Goal: Task Accomplishment & Management: Manage account settings

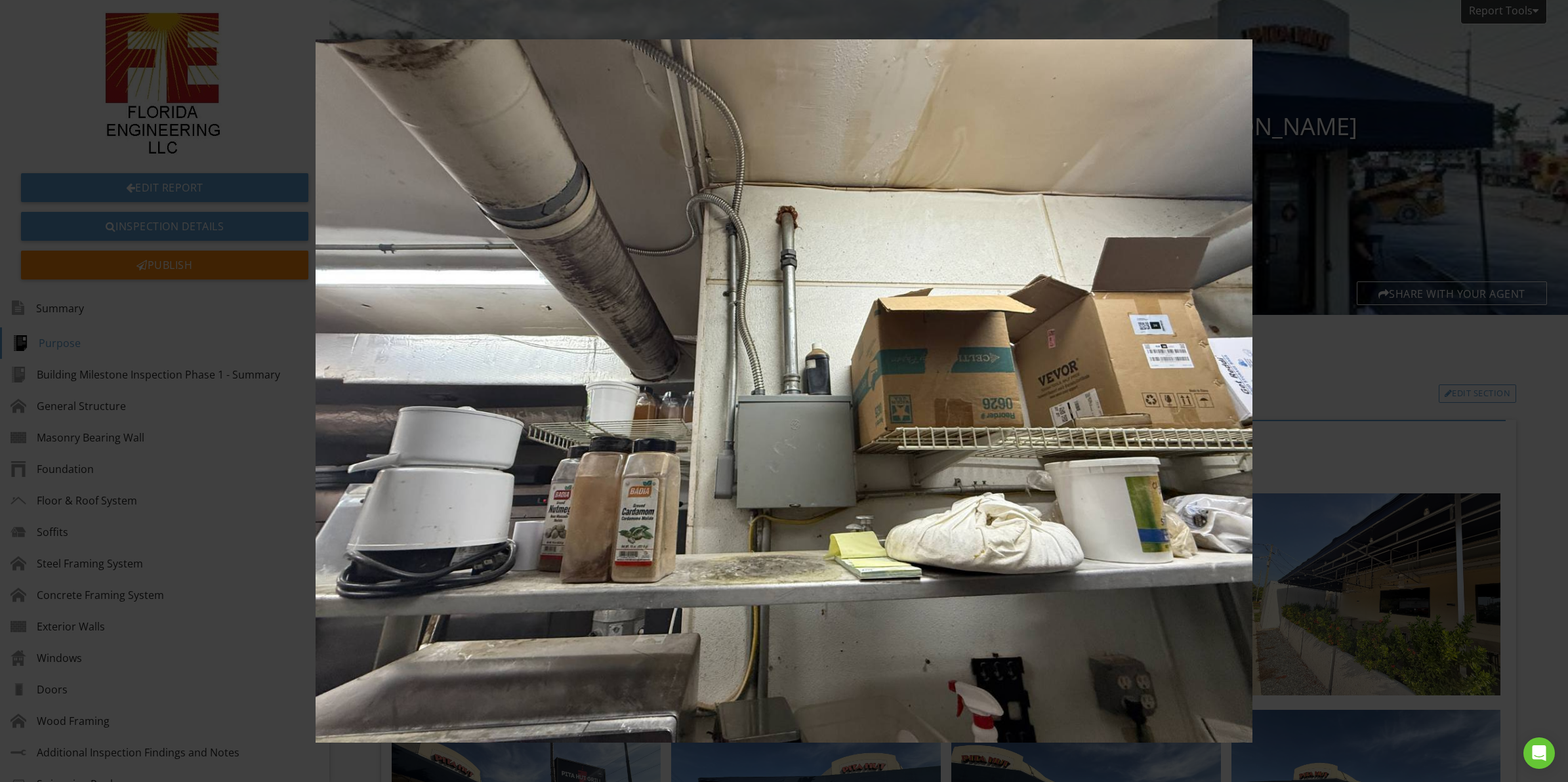
scroll to position [2214, 0]
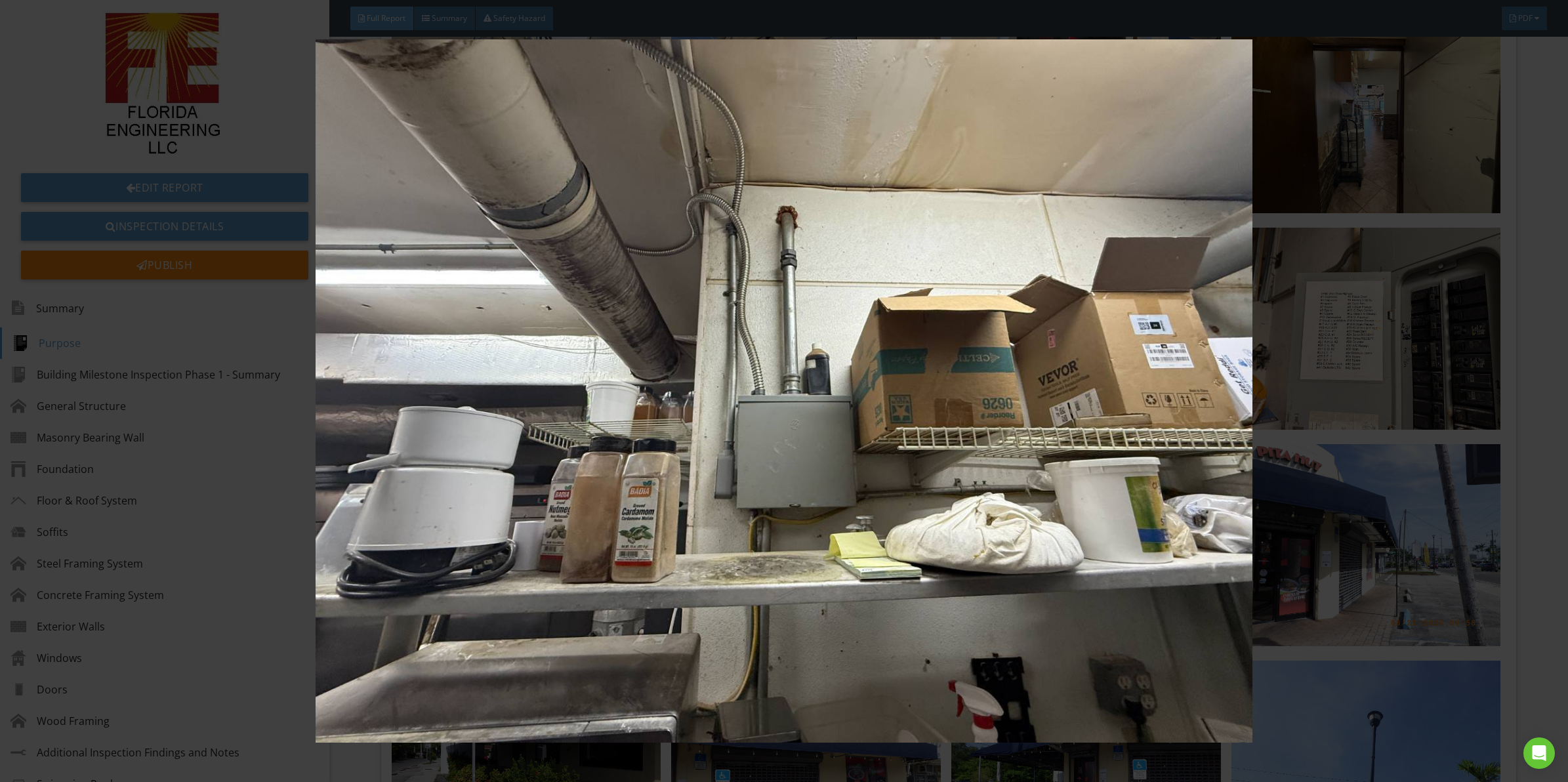
click at [818, 479] on img at bounding box center [784, 391] width 1450 height 703
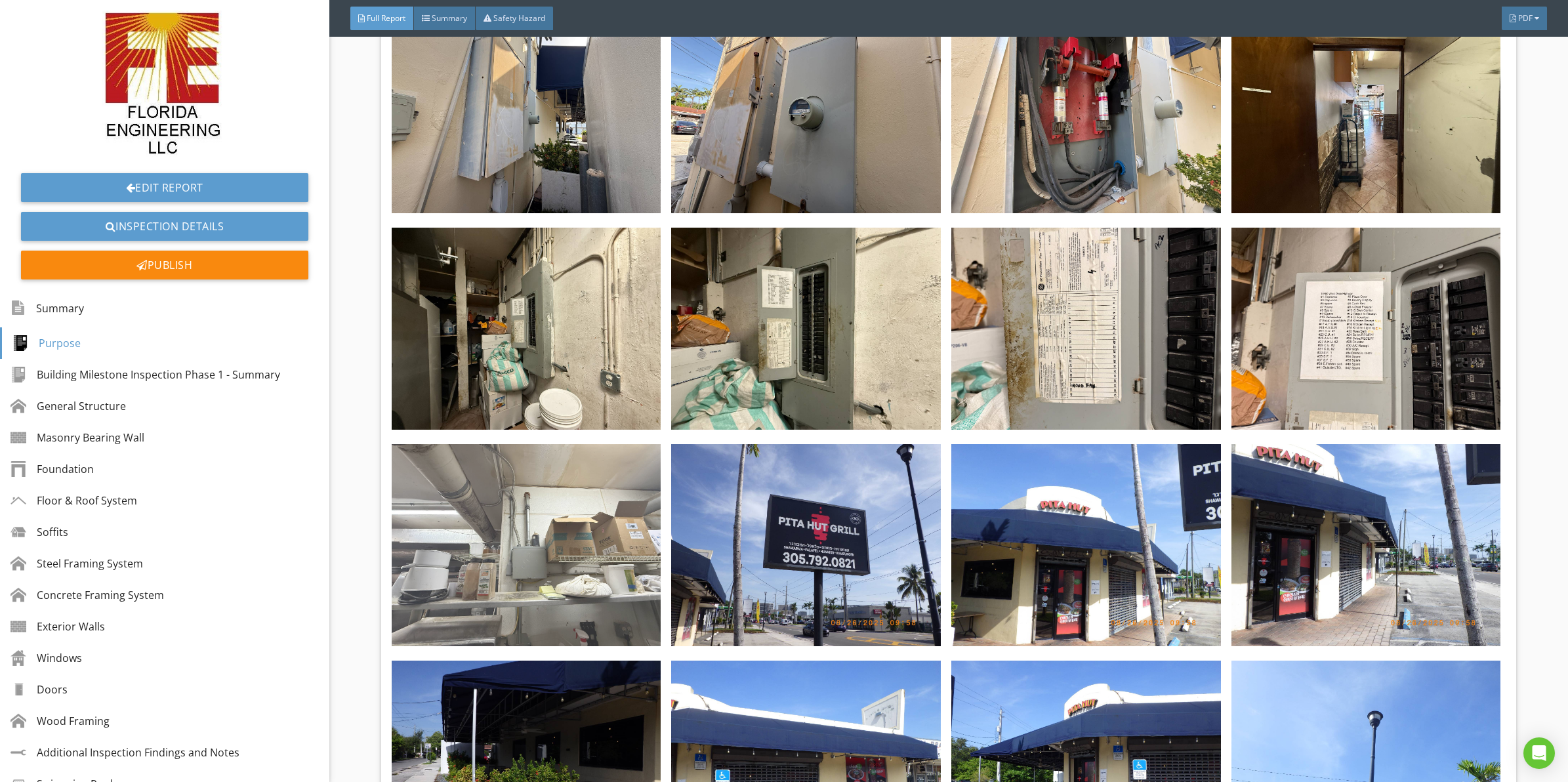
click at [529, 540] on img at bounding box center [527, 545] width 270 height 202
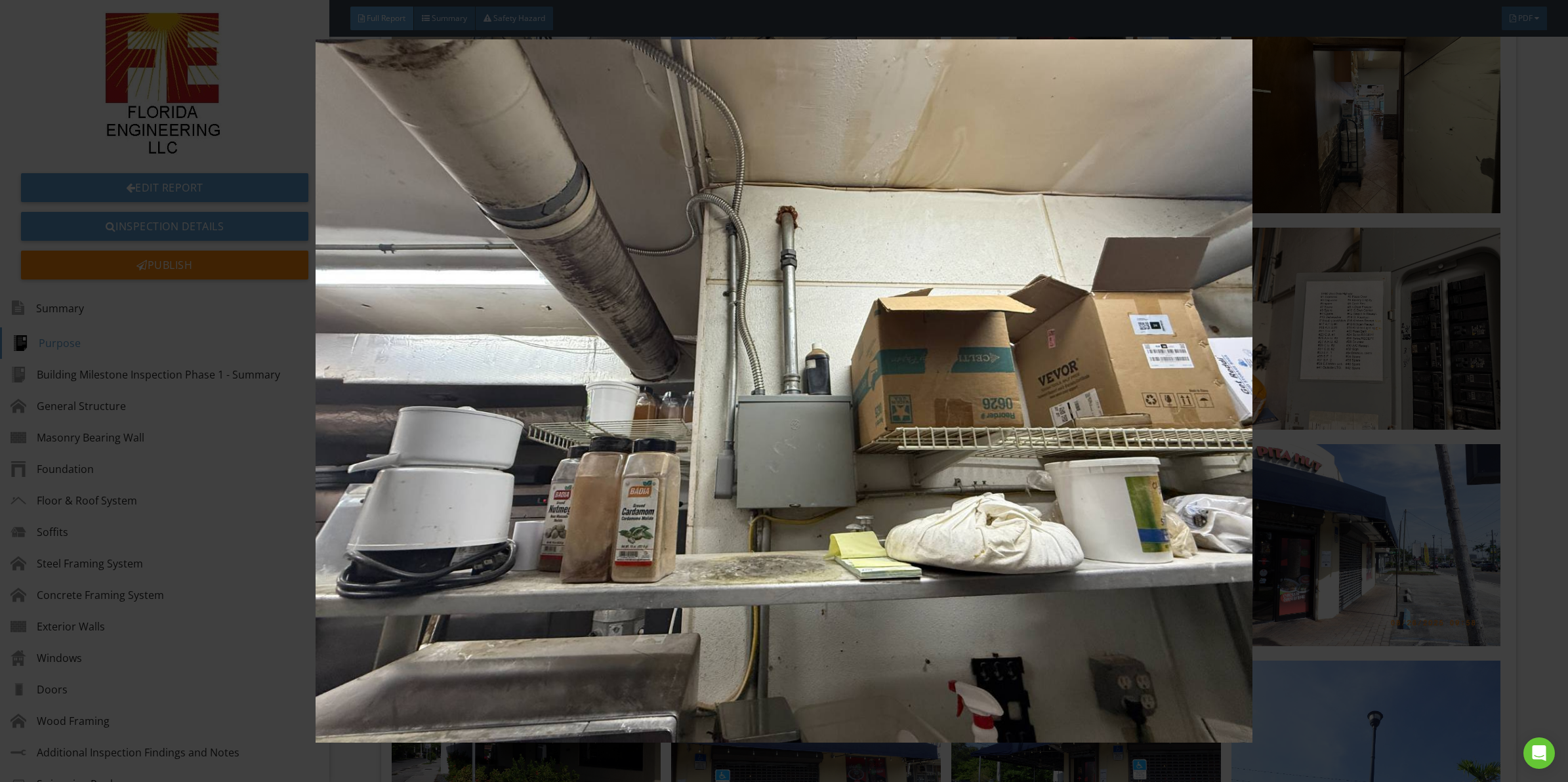
click at [1051, 491] on img at bounding box center [784, 391] width 1450 height 703
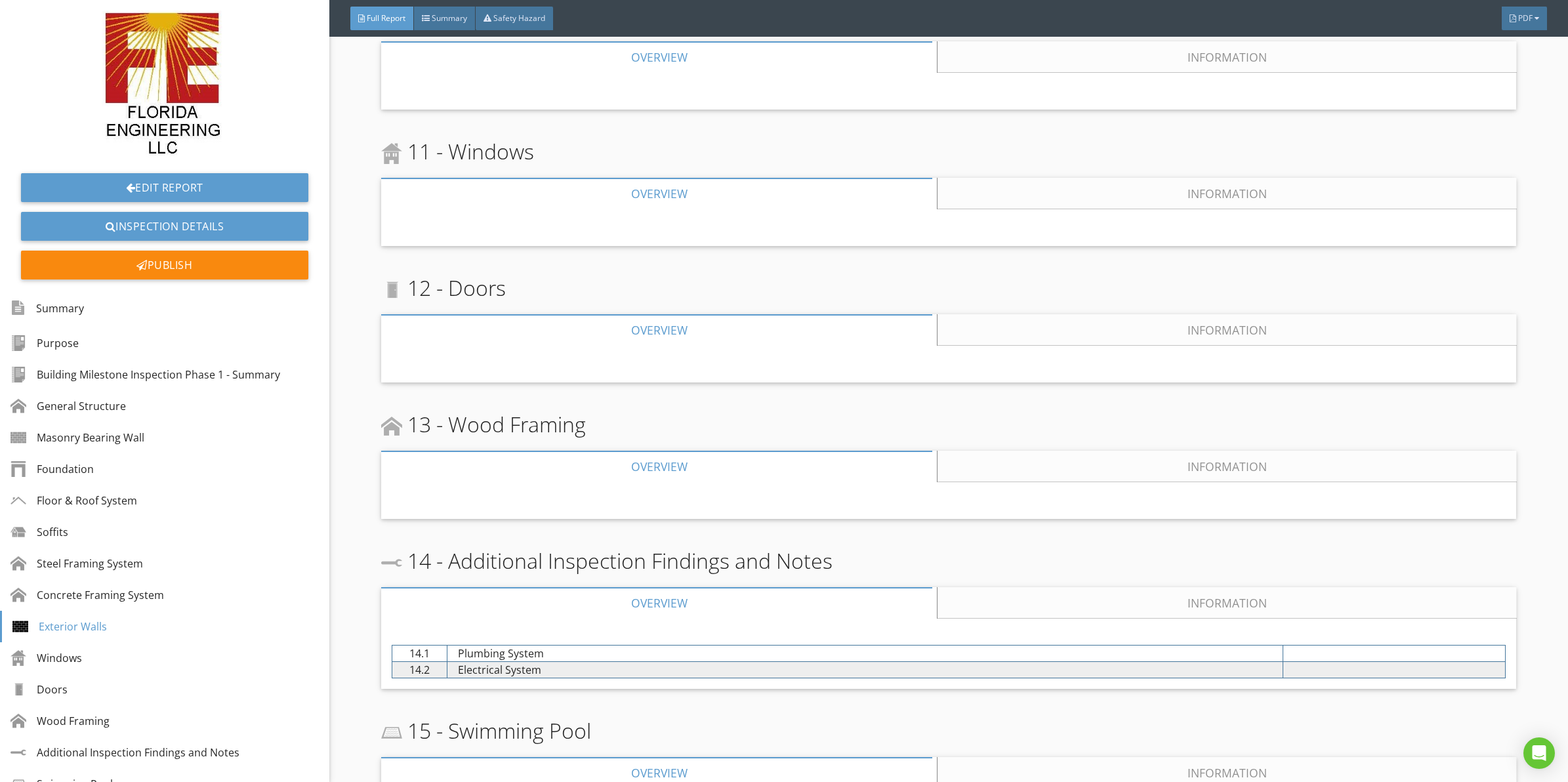
drag, startPoint x: 996, startPoint y: 516, endPoint x: 1003, endPoint y: 601, distance: 85.3
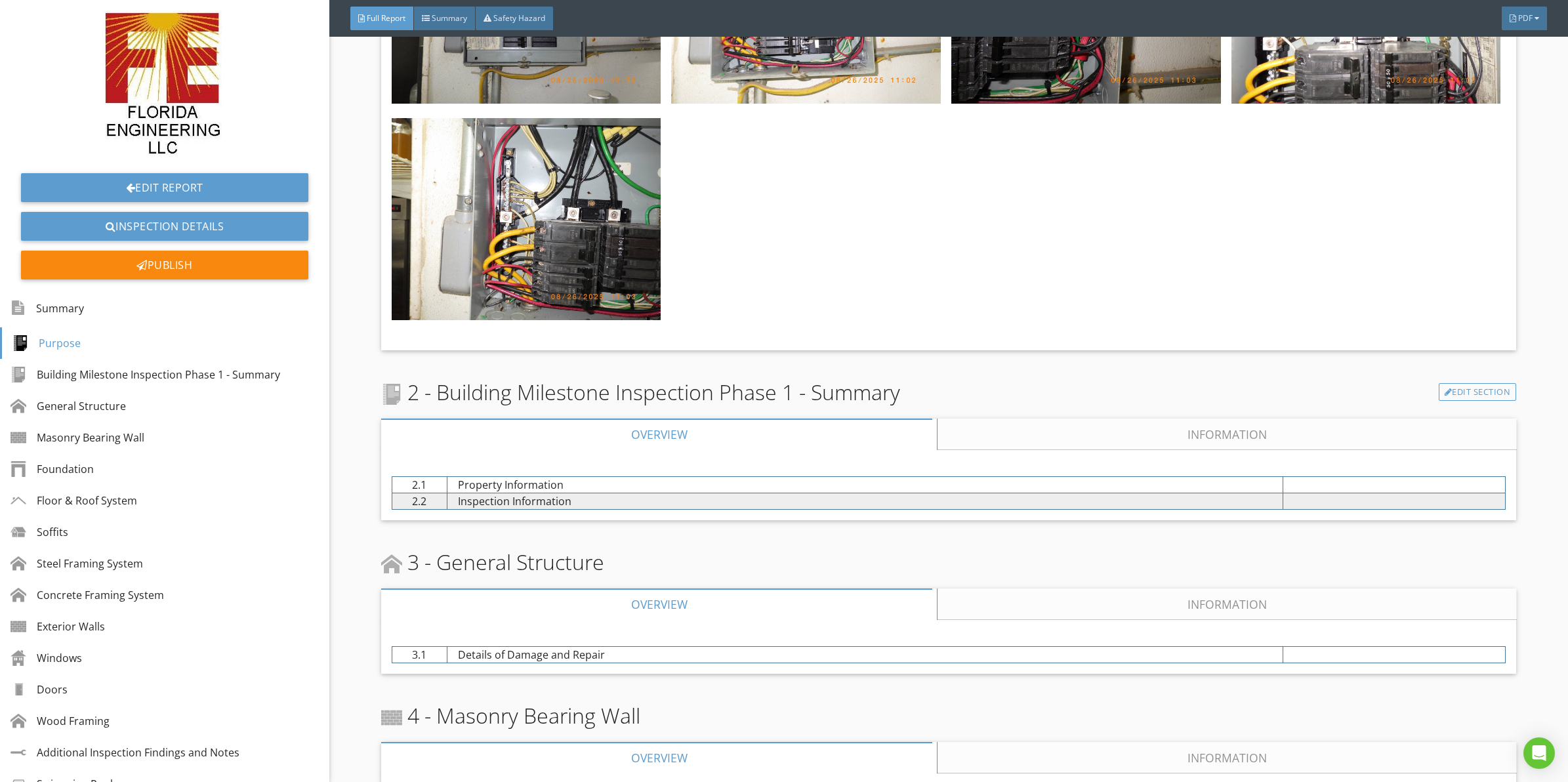
drag, startPoint x: 989, startPoint y: 562, endPoint x: 982, endPoint y: 446, distance: 116.2
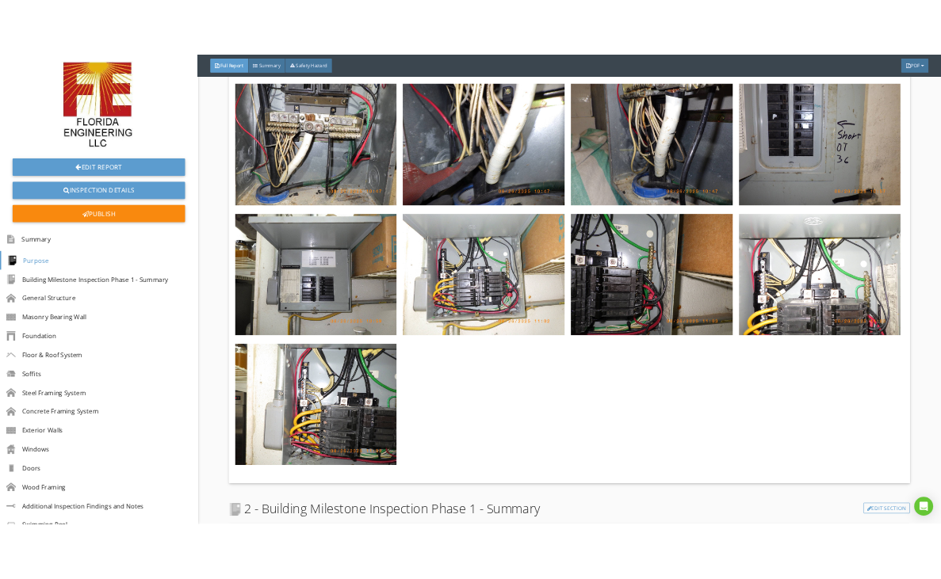
scroll to position [8590, 0]
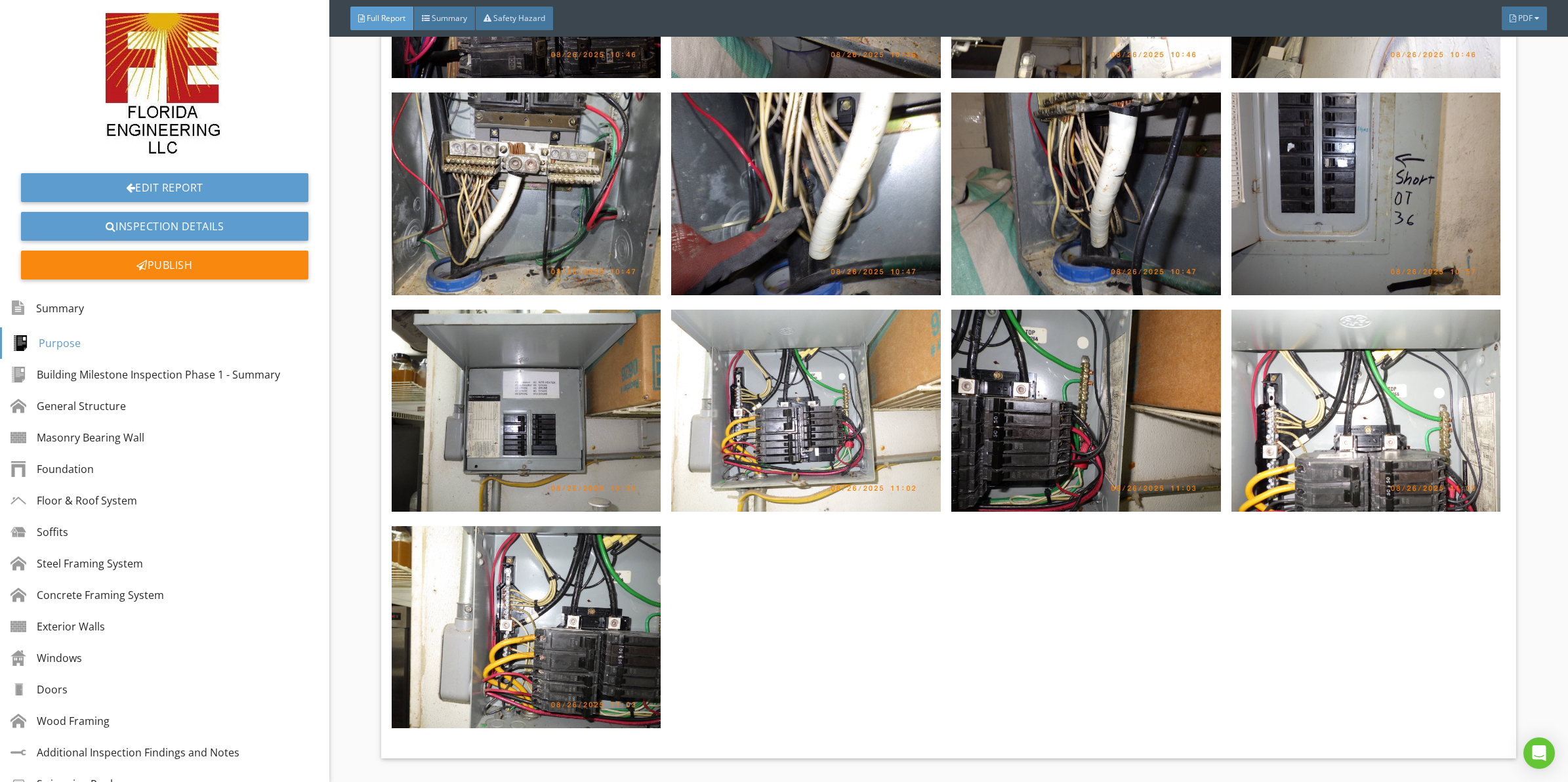
drag, startPoint x: 993, startPoint y: 507, endPoint x: 993, endPoint y: 470, distance: 37.0
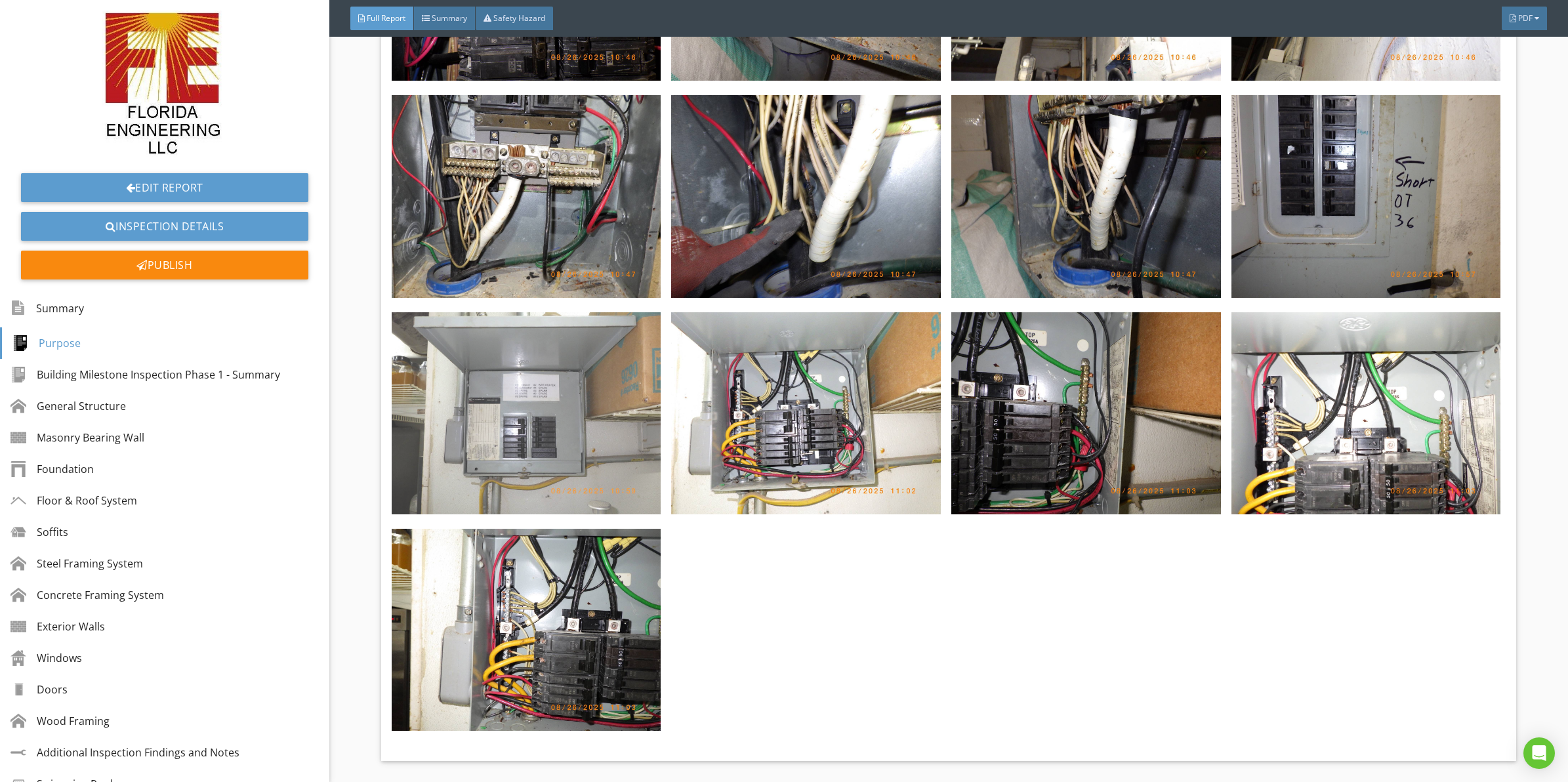
click at [528, 378] on img at bounding box center [527, 413] width 270 height 202
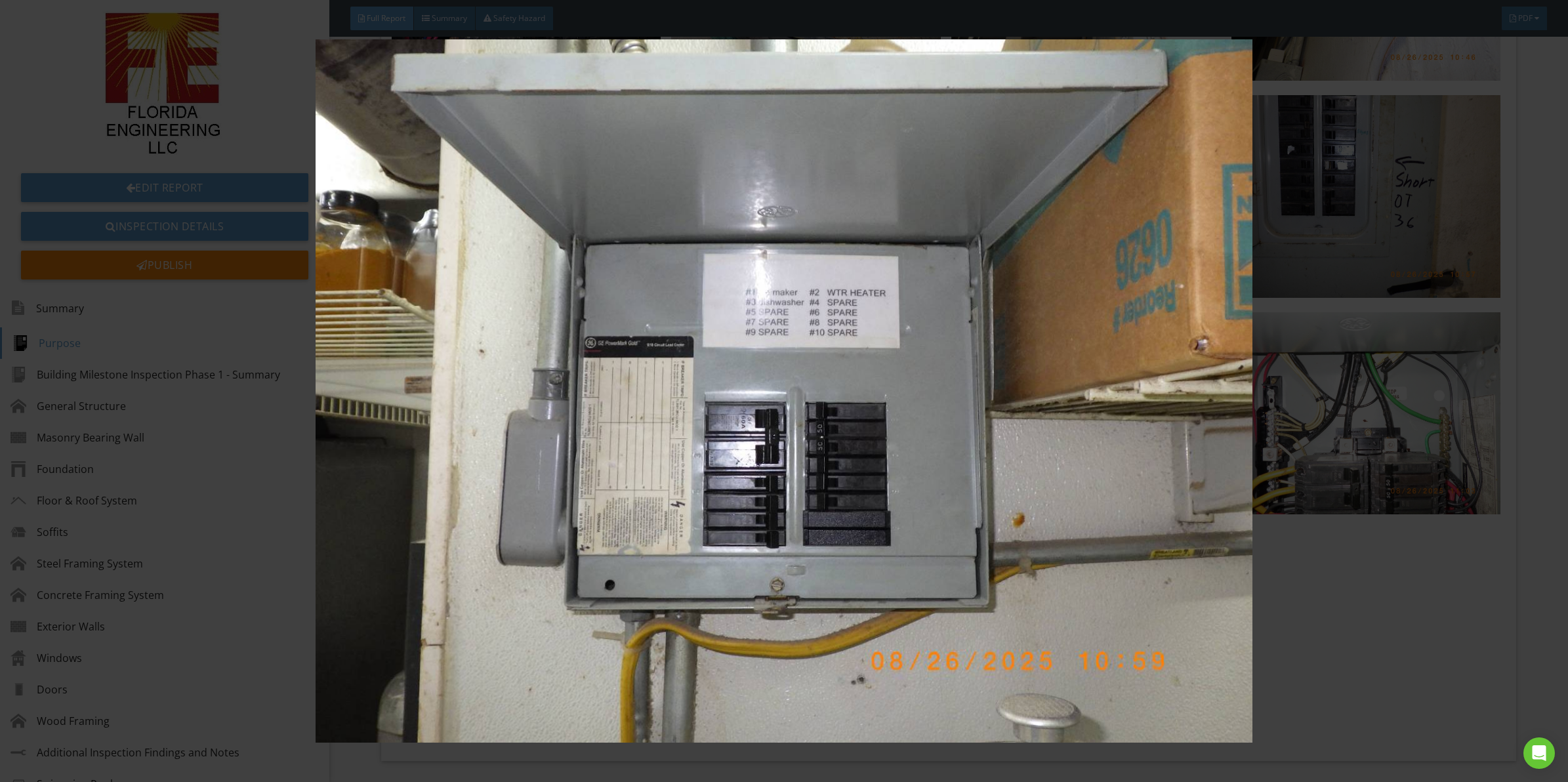
click at [603, 362] on img at bounding box center [784, 391] width 1450 height 703
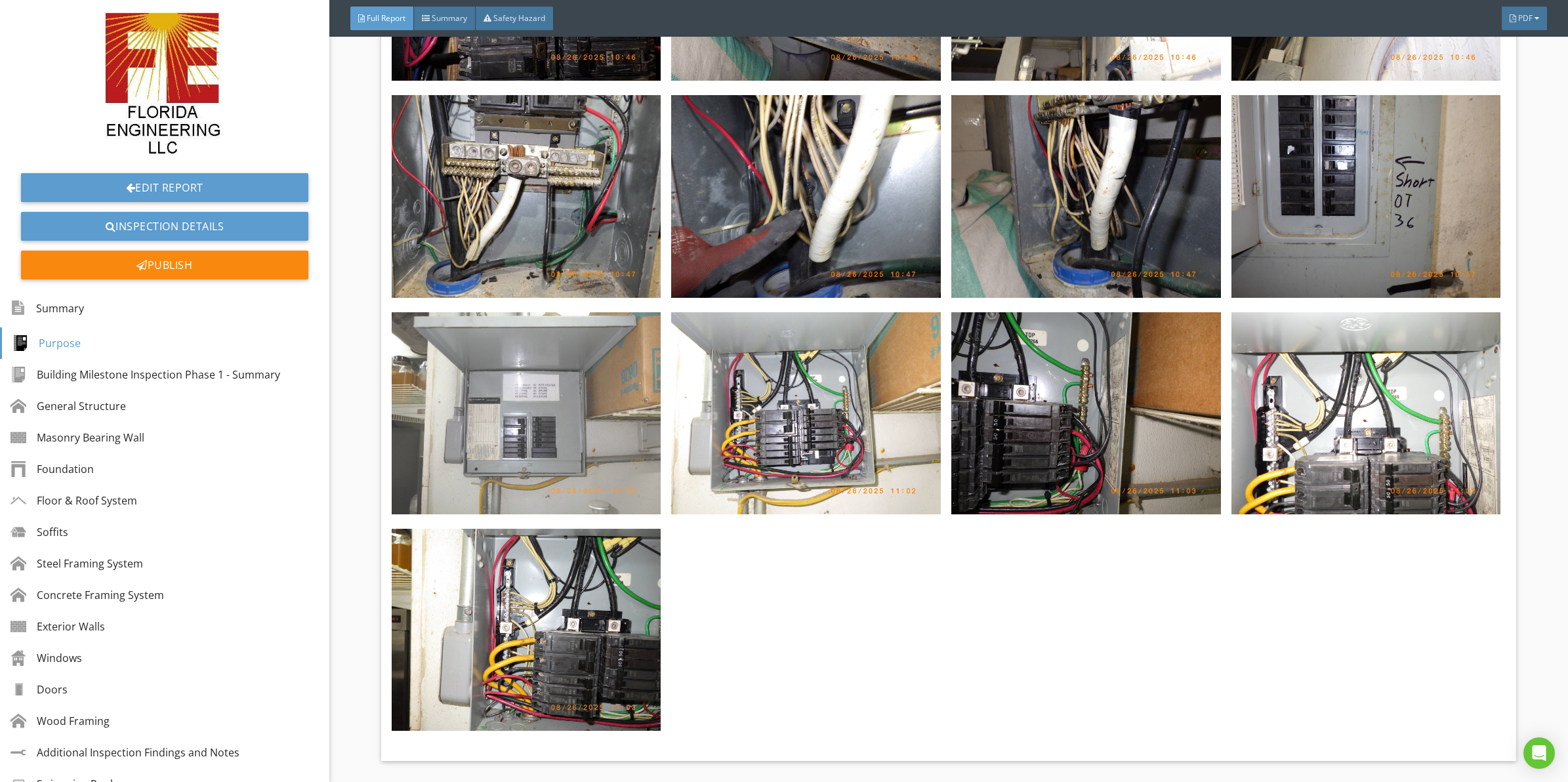
click at [556, 379] on img at bounding box center [527, 413] width 270 height 202
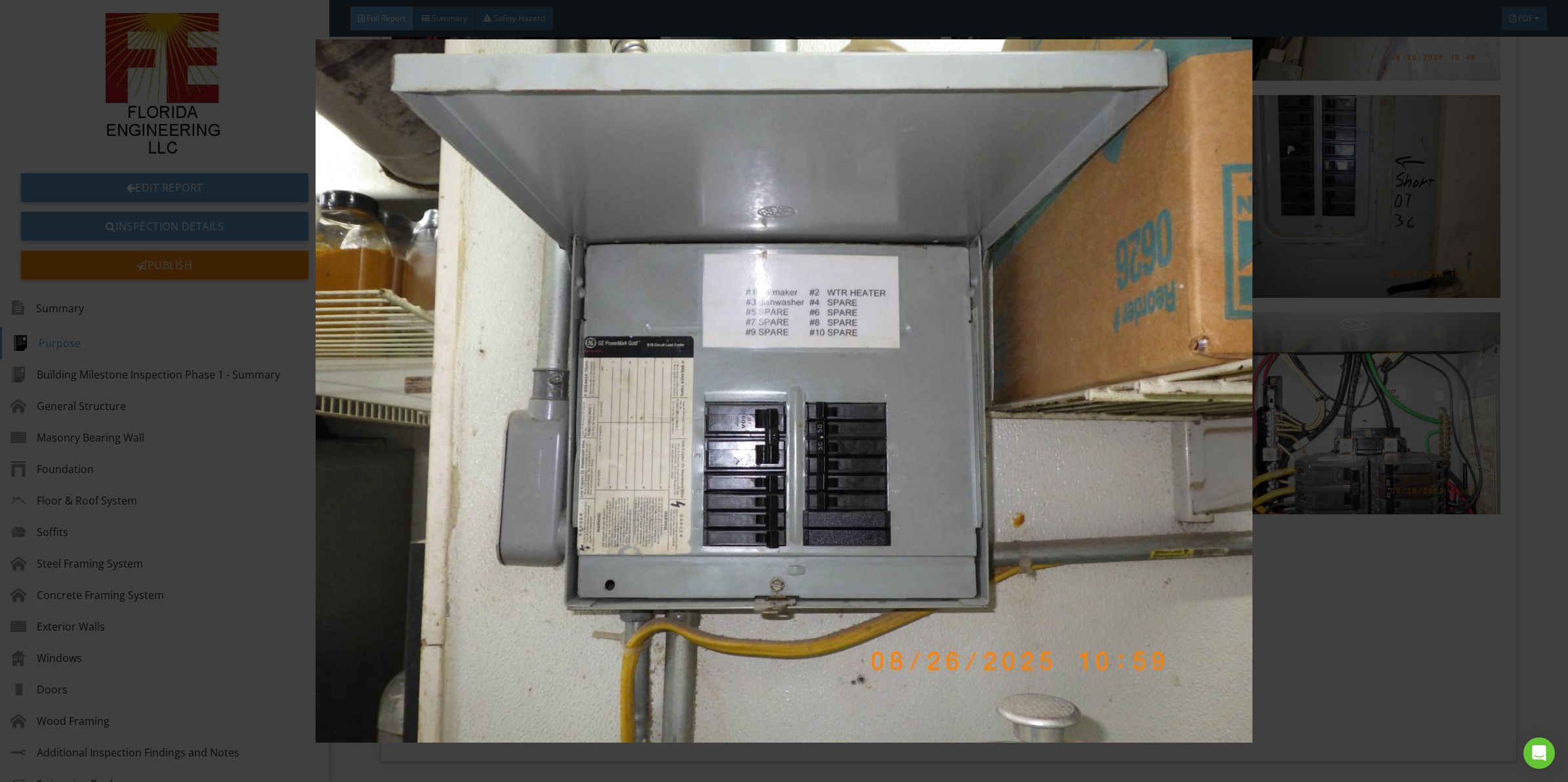
drag, startPoint x: 575, startPoint y: 398, endPoint x: 586, endPoint y: 398, distance: 11.0
click at [576, 397] on img at bounding box center [784, 391] width 1450 height 703
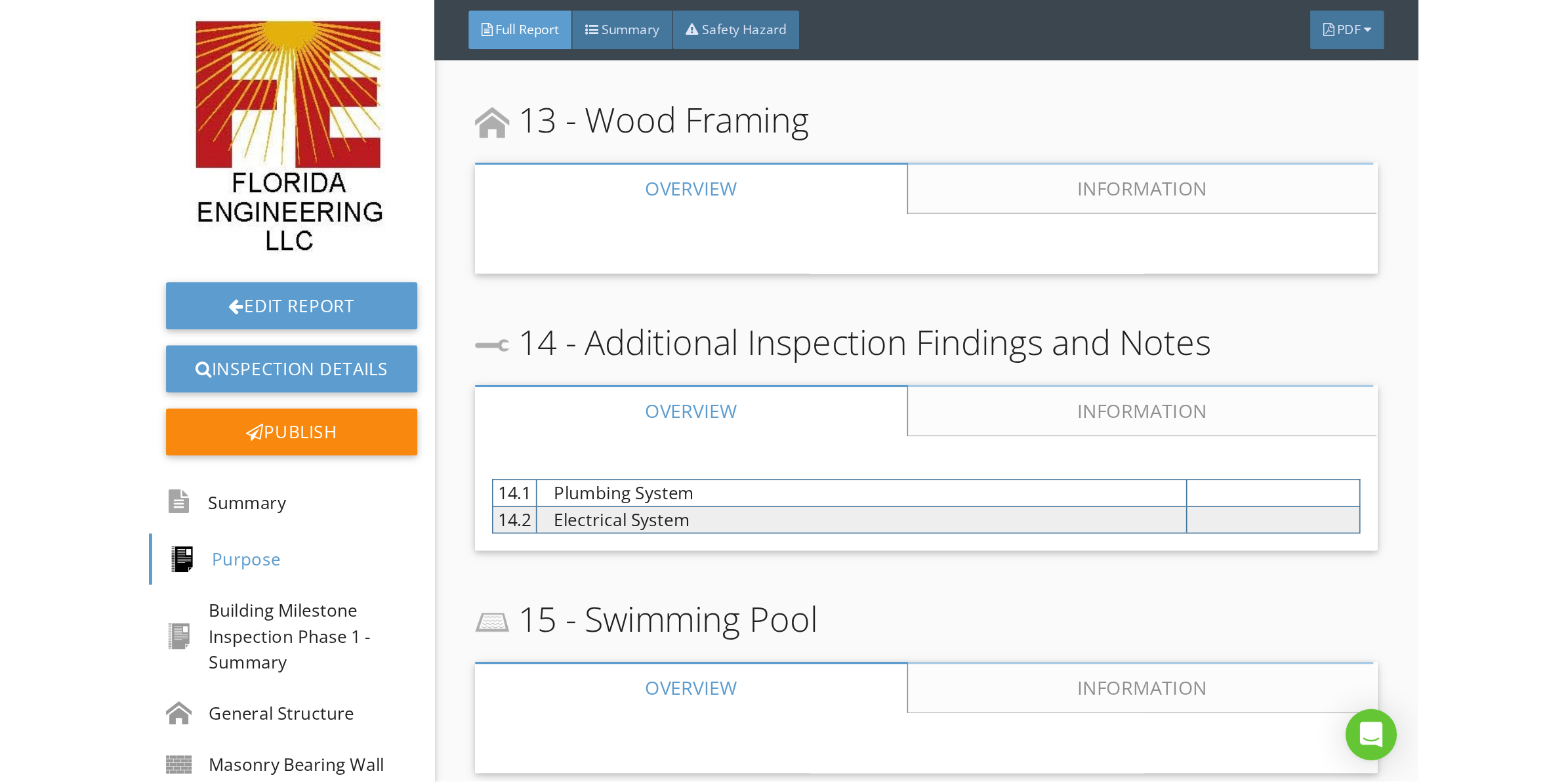
scroll to position [5711, 0]
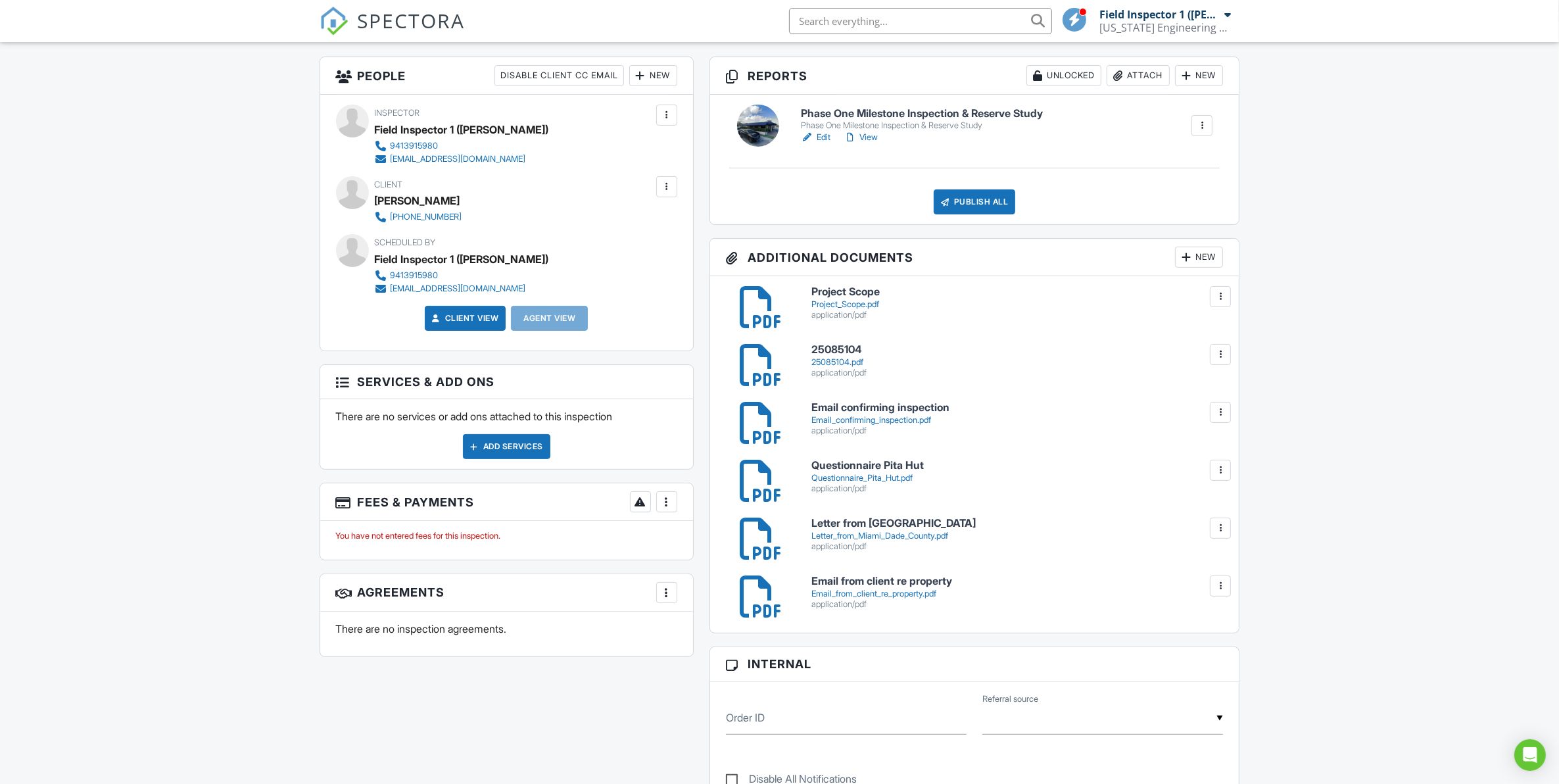
click at [875, 132] on link "View" at bounding box center [860, 138] width 34 height 13
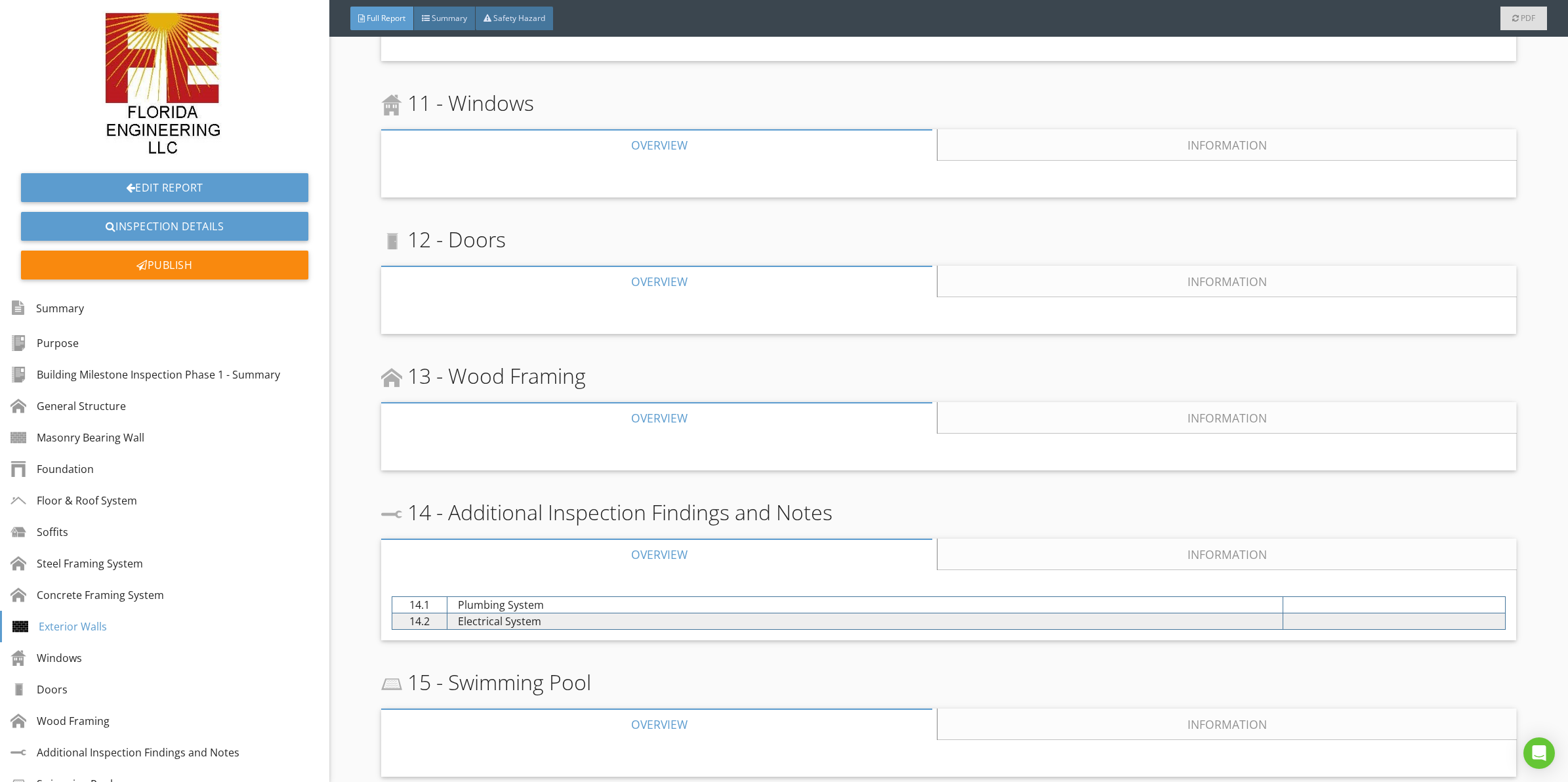
drag, startPoint x: 758, startPoint y: 384, endPoint x: 782, endPoint y: 516, distance: 134.2
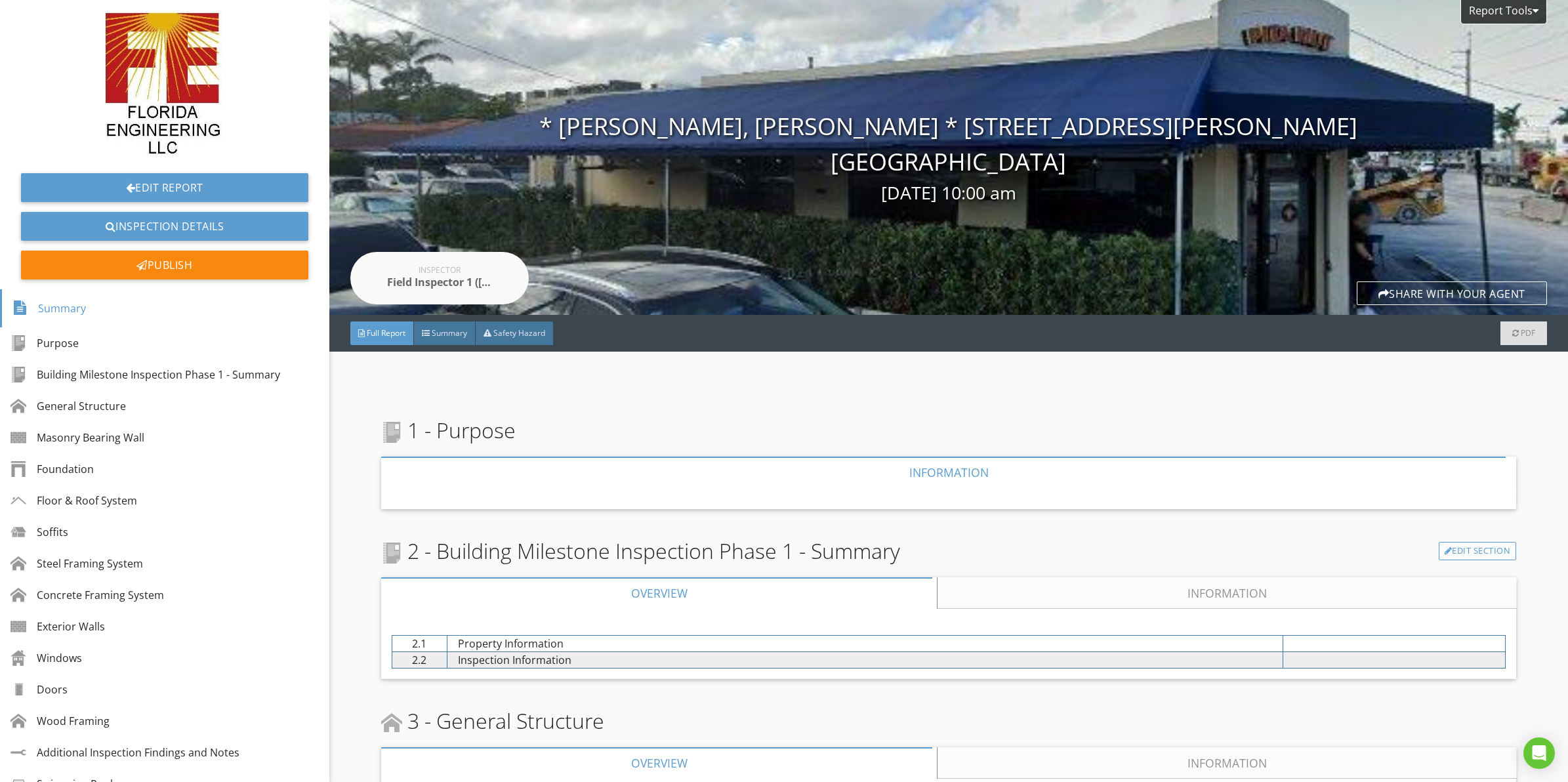
drag, startPoint x: 777, startPoint y: 487, endPoint x: 757, endPoint y: 239, distance: 248.8
click at [204, 188] on link "Edit Report" at bounding box center [164, 187] width 287 height 29
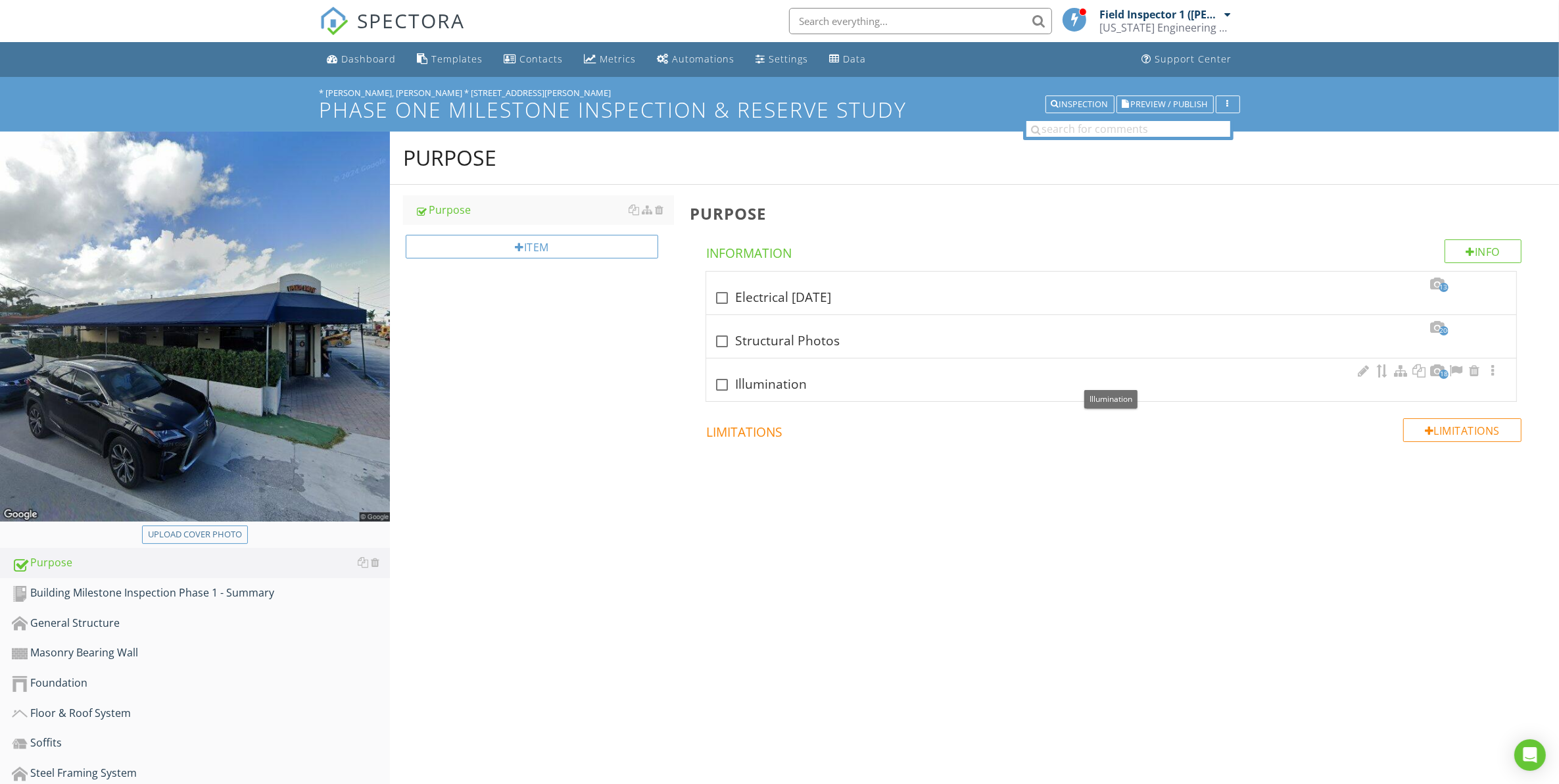
click at [795, 382] on div "check_box_outline_blank Illumination" at bounding box center [1112, 384] width 795 height 16
checkbox input "true"
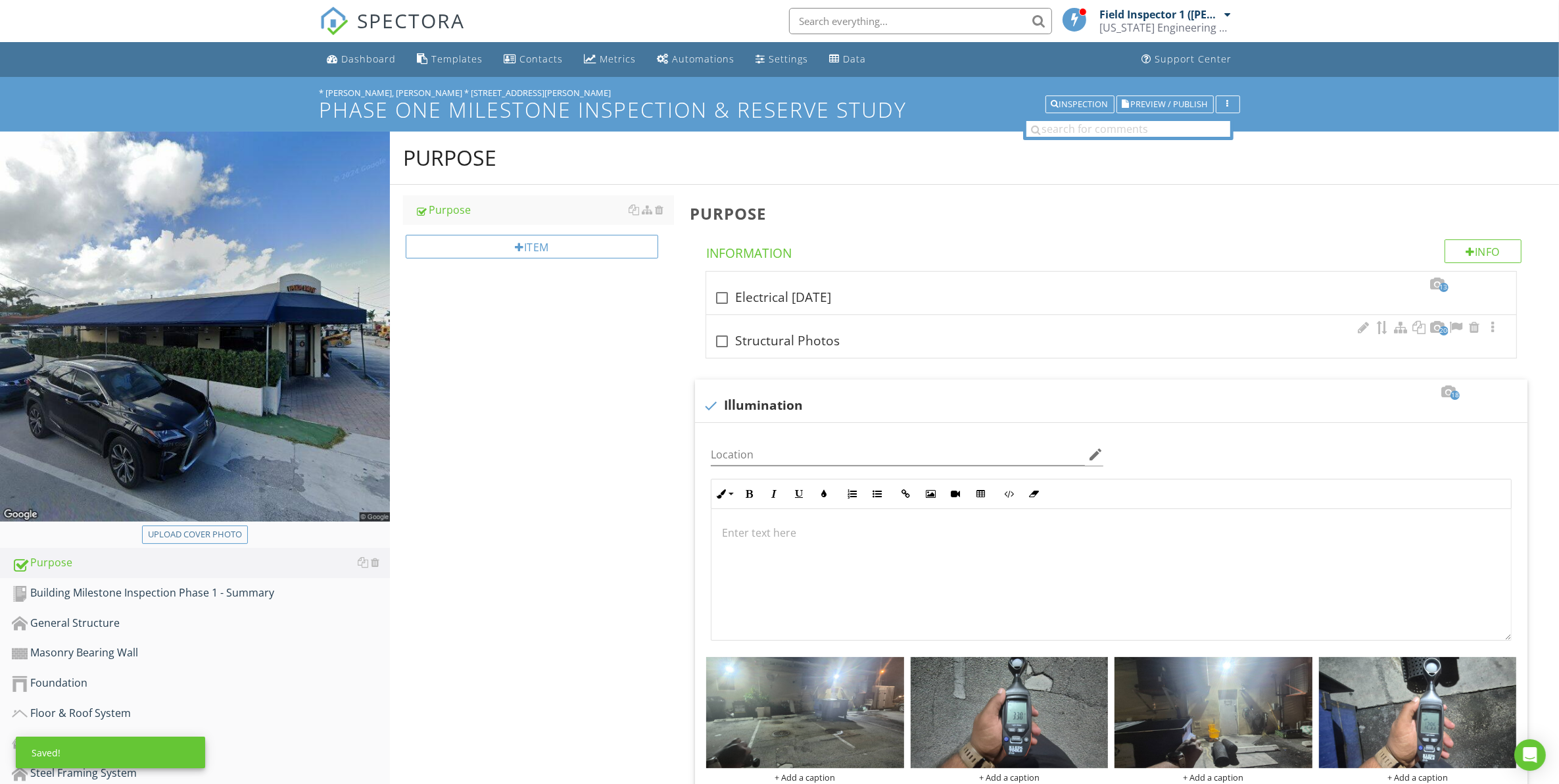
click at [762, 342] on div "check_box_outline_blank Structural Photos" at bounding box center [1112, 341] width 795 height 16
checkbox input "true"
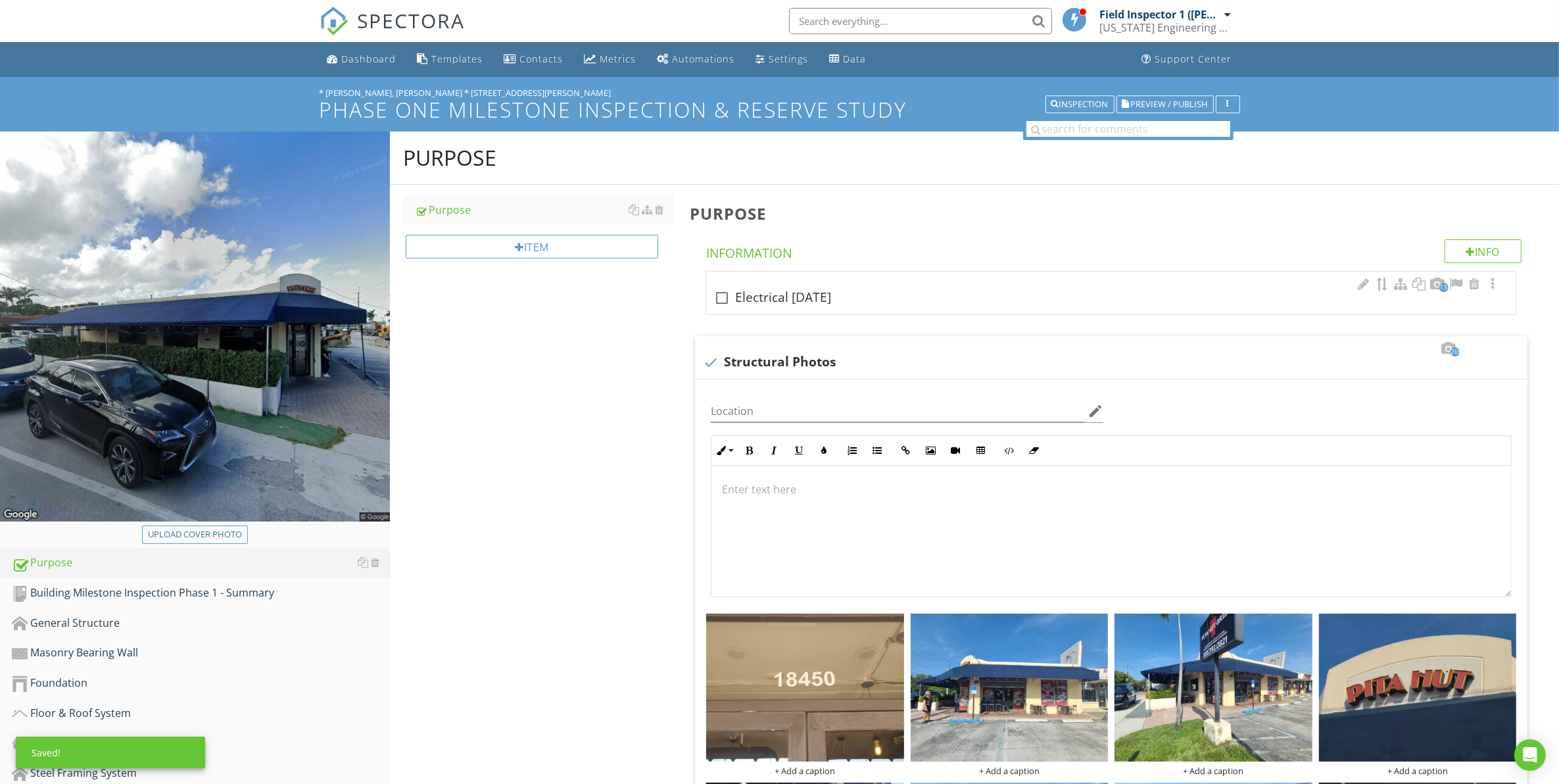
click at [776, 300] on div "check_box_outline_blank Electrical 08/26/2025" at bounding box center [1112, 298] width 795 height 16
checkbox input "true"
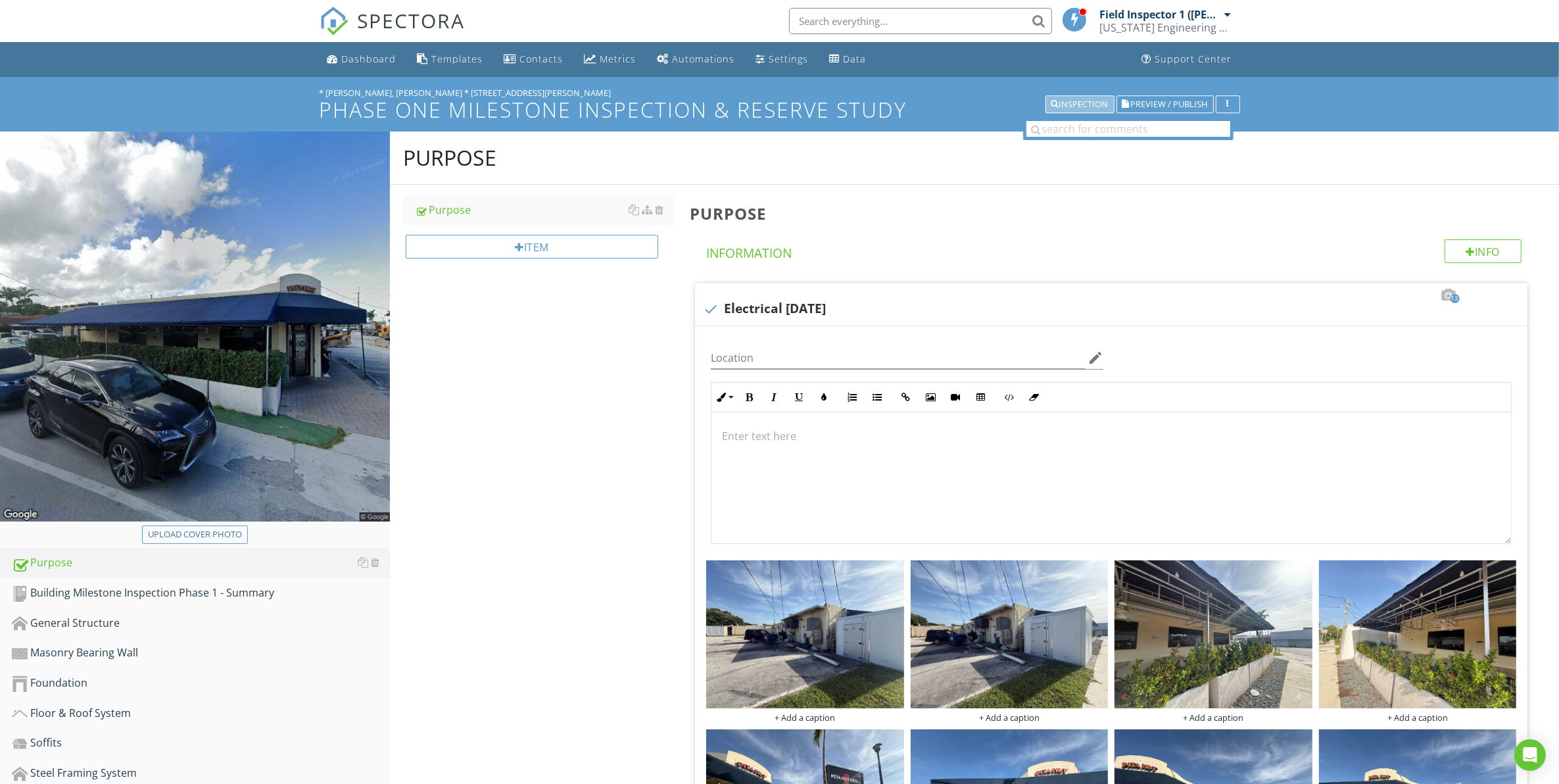
click at [1062, 103] on div "Inspection" at bounding box center [1079, 104] width 57 height 9
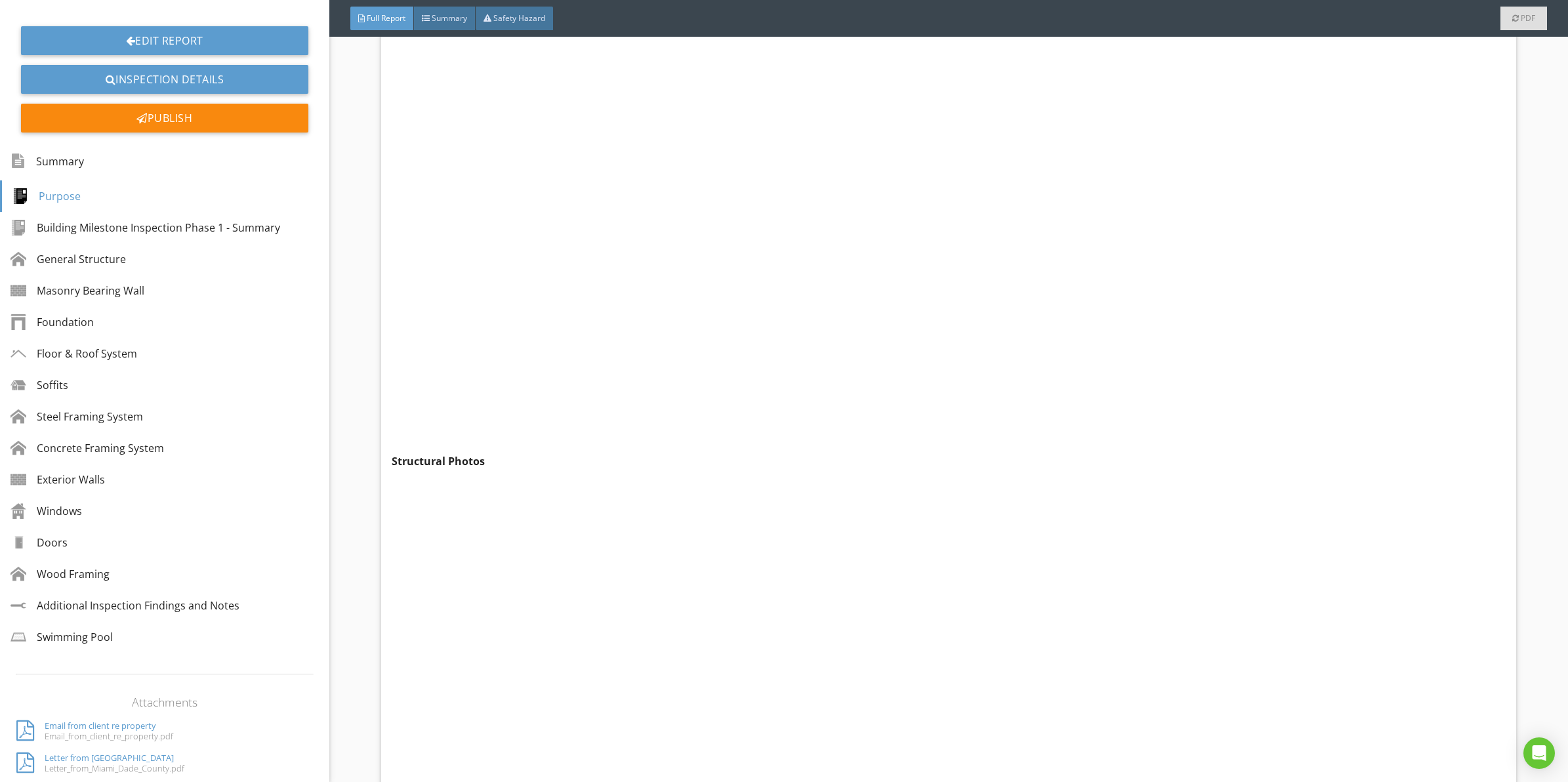
scroll to position [984, 0]
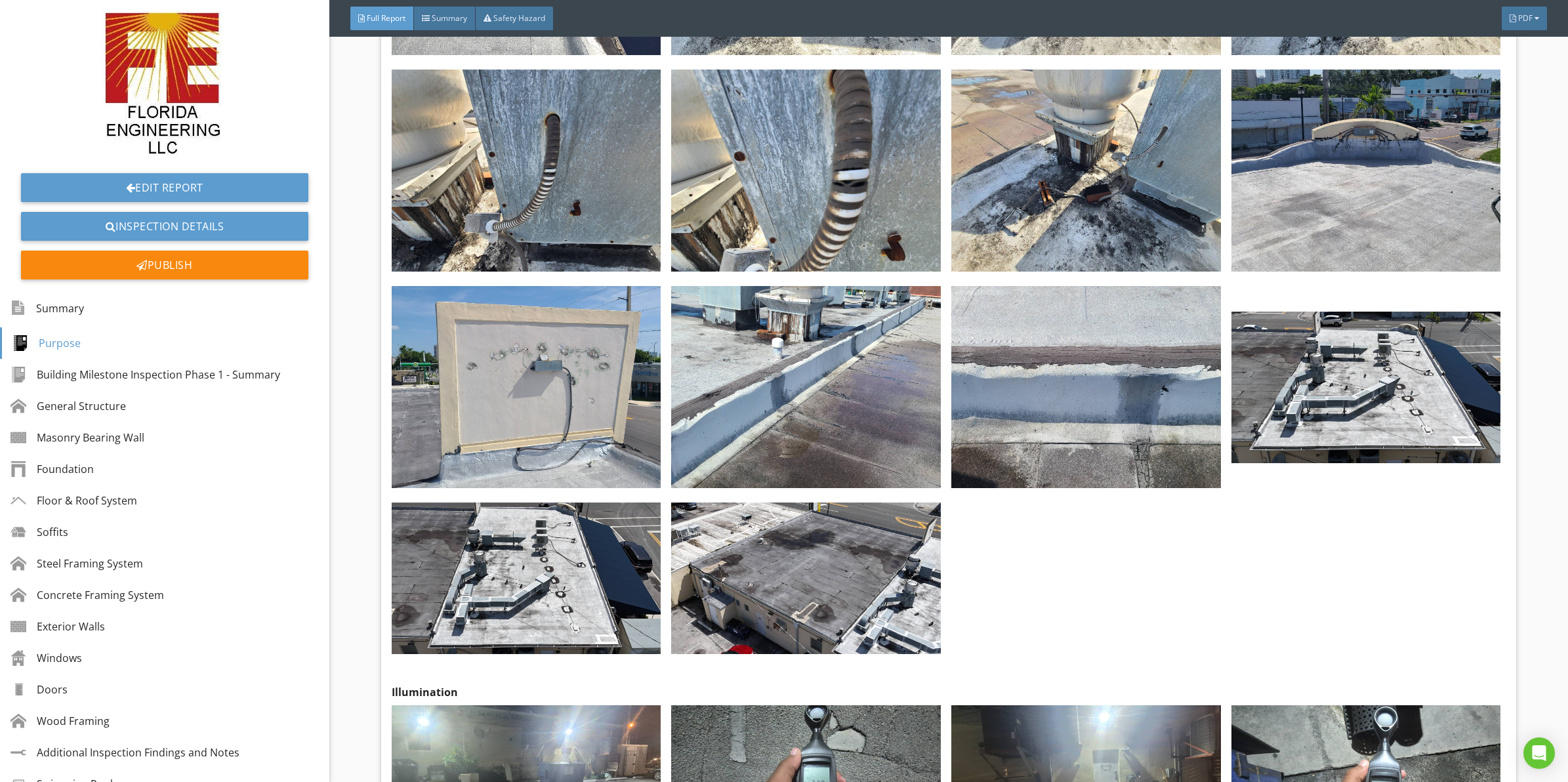
scroll to position [18486, 0]
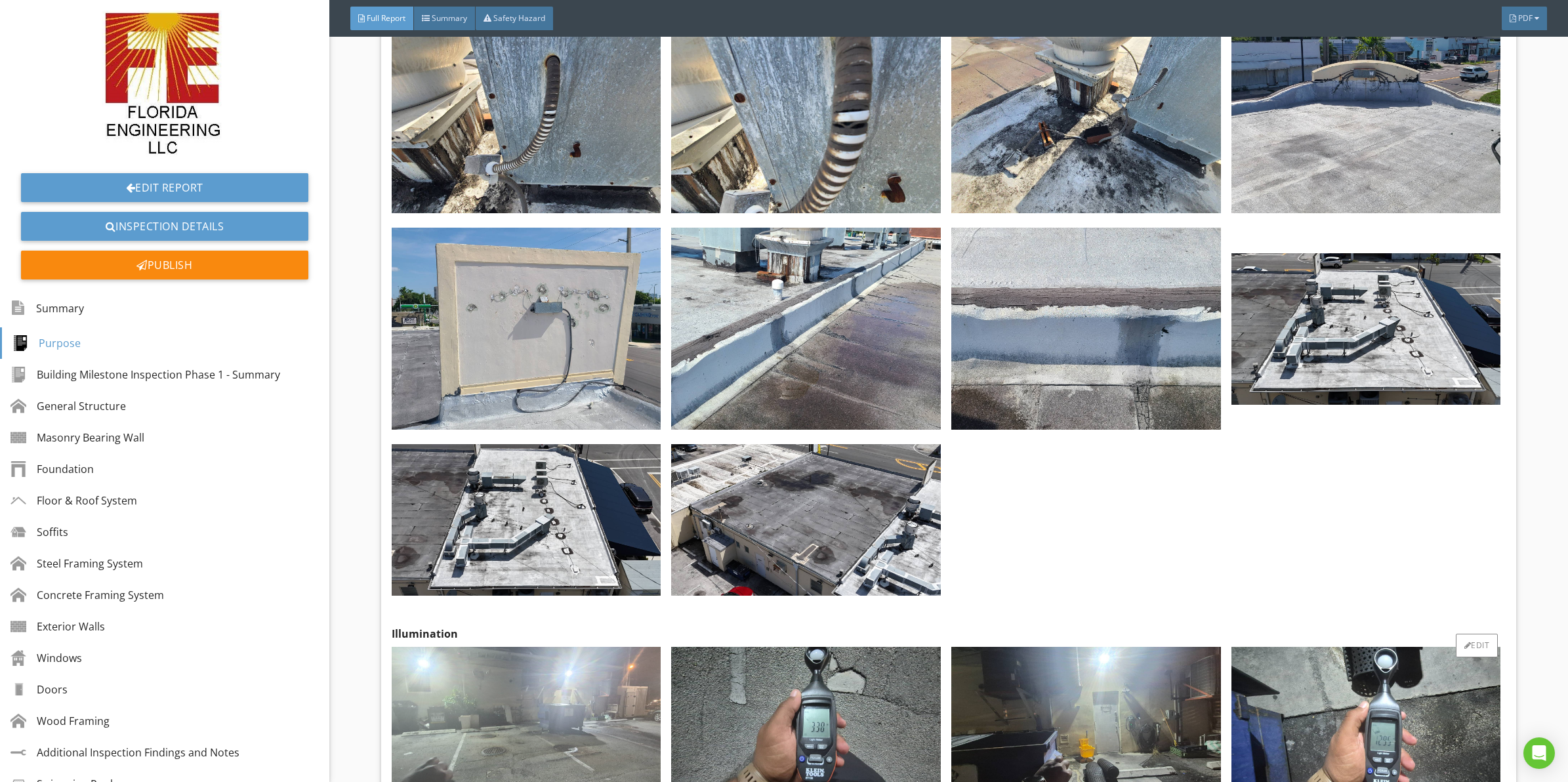
click at [535, 647] on img at bounding box center [527, 722] width 270 height 151
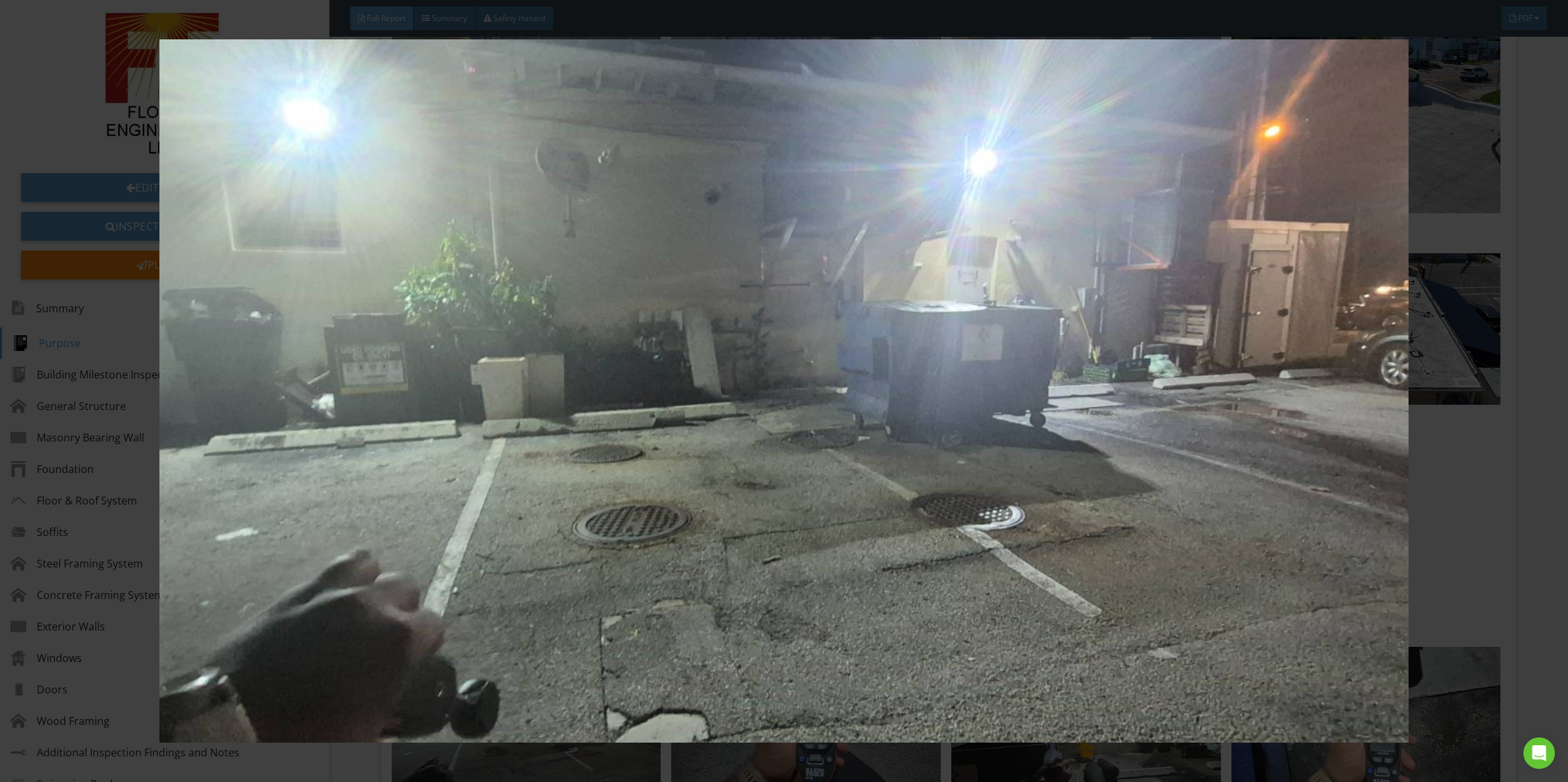
click at [874, 453] on img at bounding box center [784, 391] width 1450 height 703
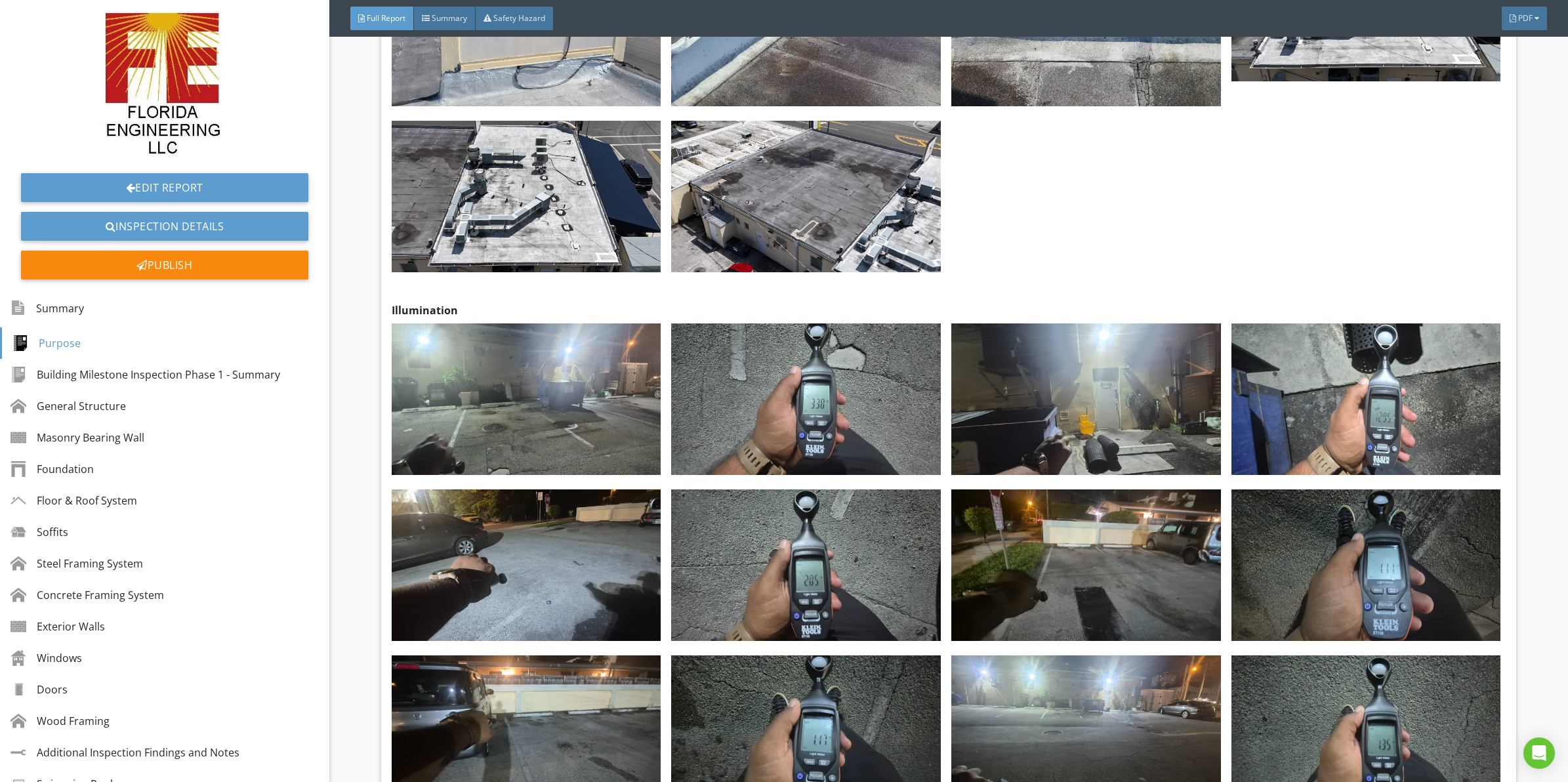
scroll to position [18814, 0]
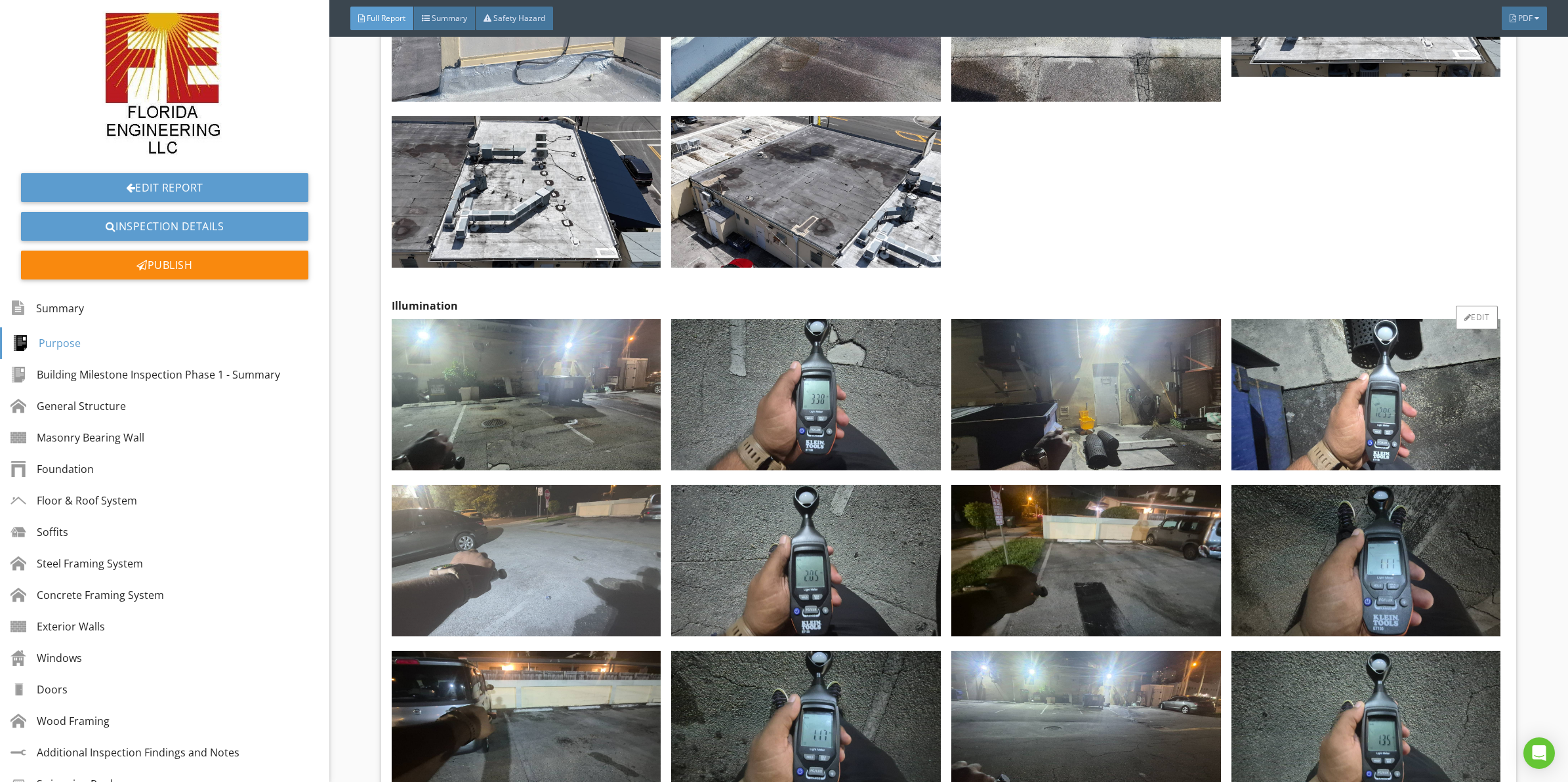
click at [536, 485] on img at bounding box center [527, 560] width 270 height 151
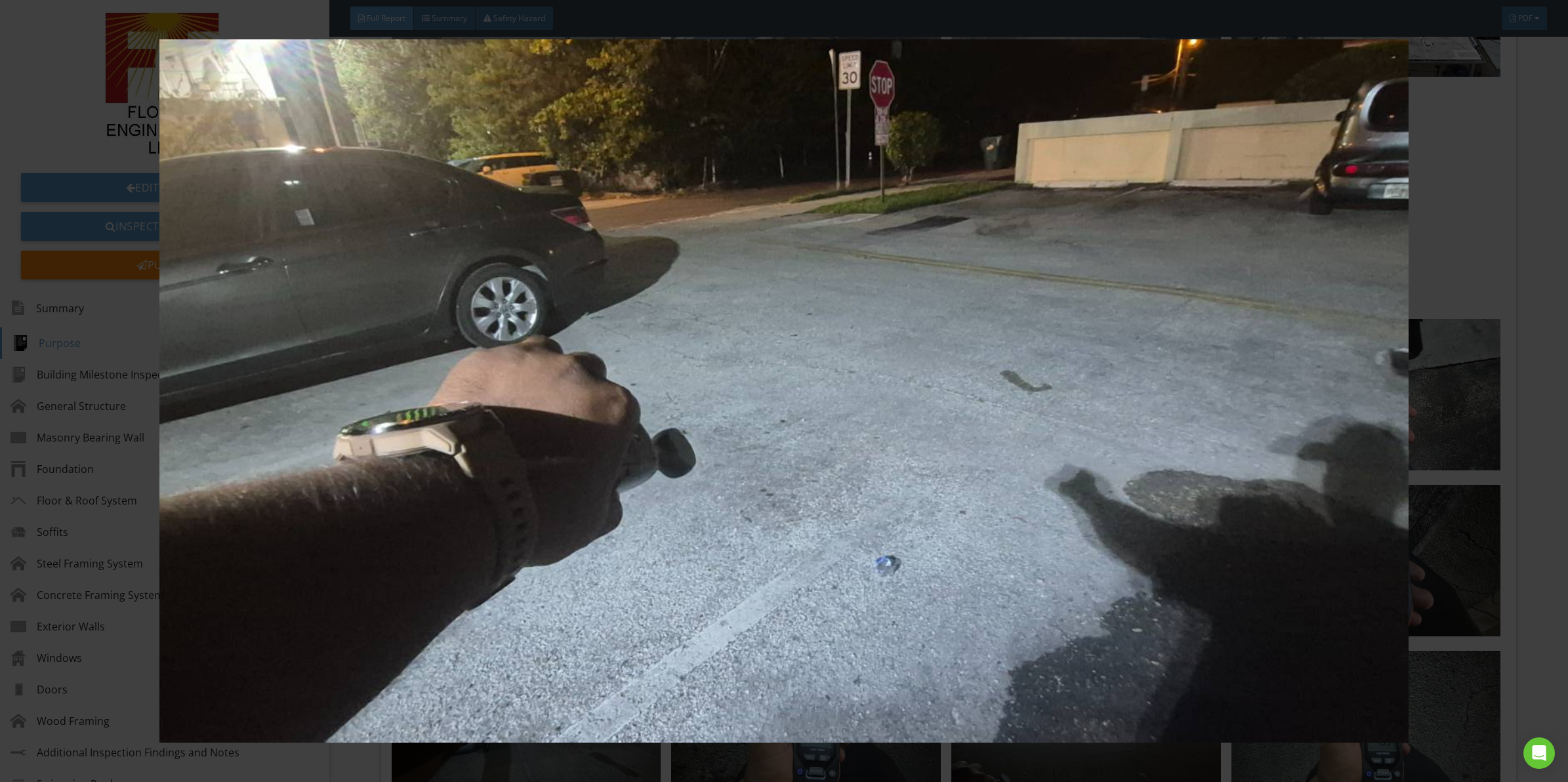
click at [1075, 394] on img at bounding box center [784, 391] width 1450 height 703
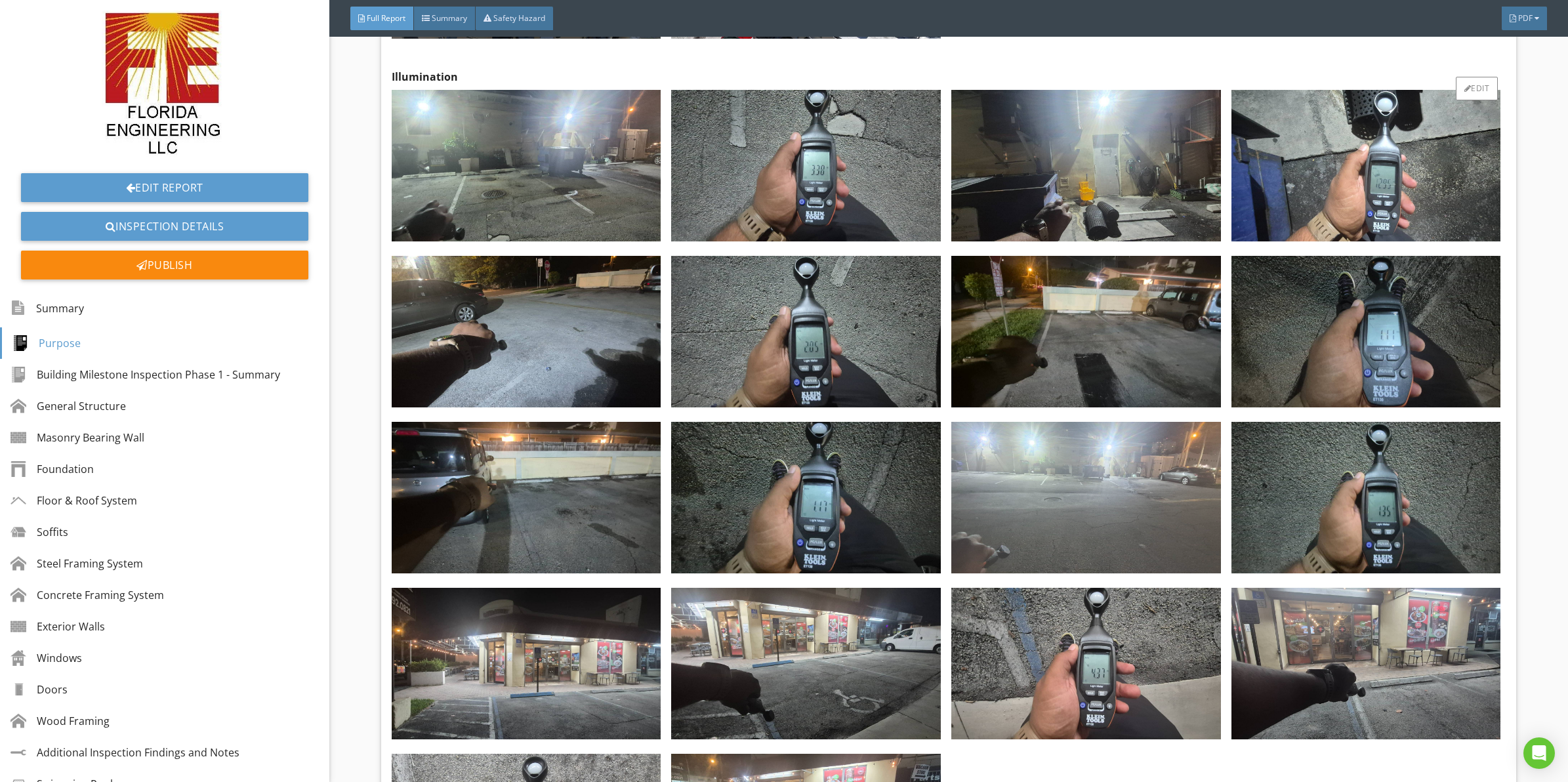
scroll to position [19059, 0]
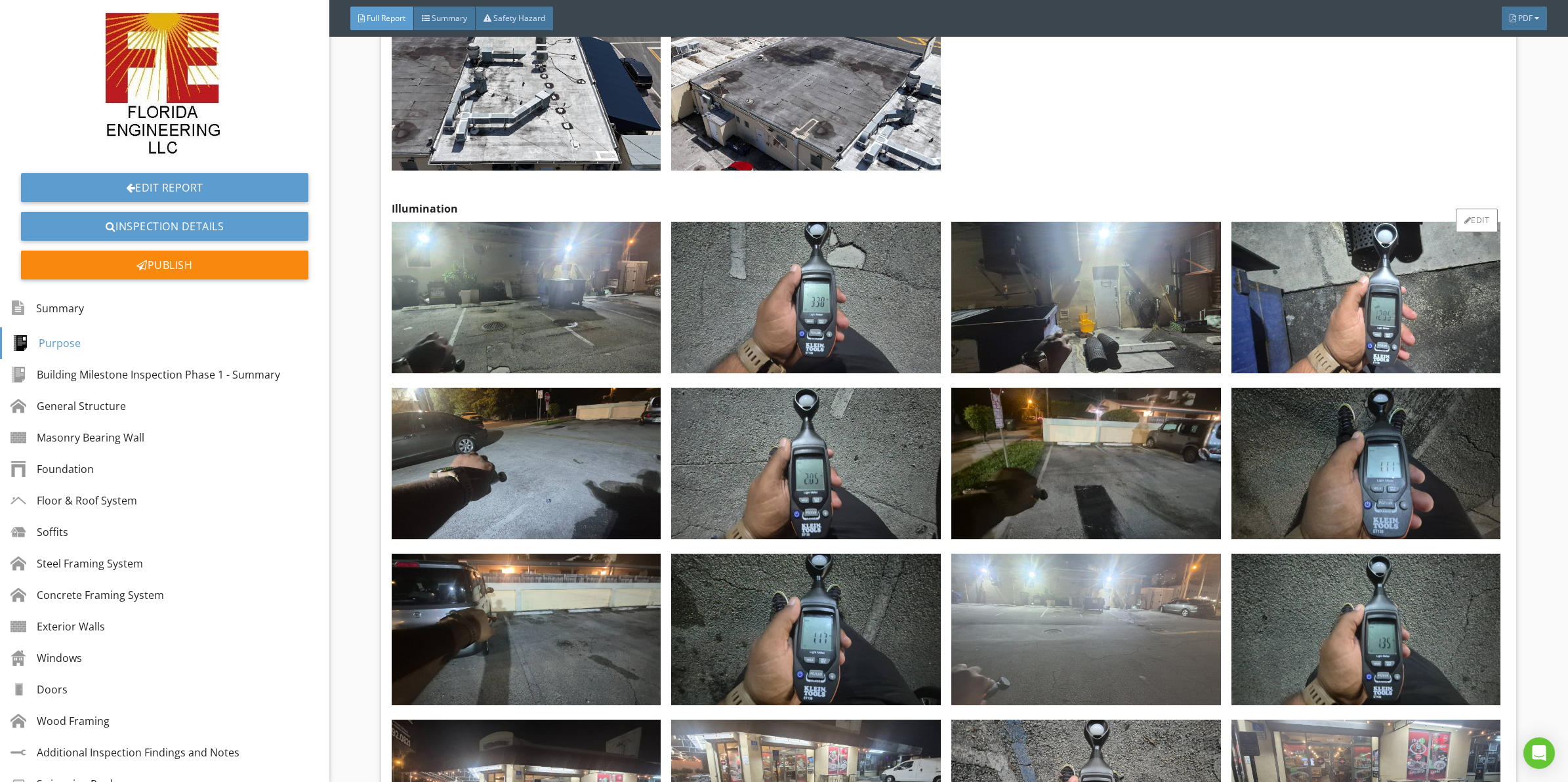
drag, startPoint x: 1028, startPoint y: 365, endPoint x: 1030, endPoint y: 338, distance: 27.1
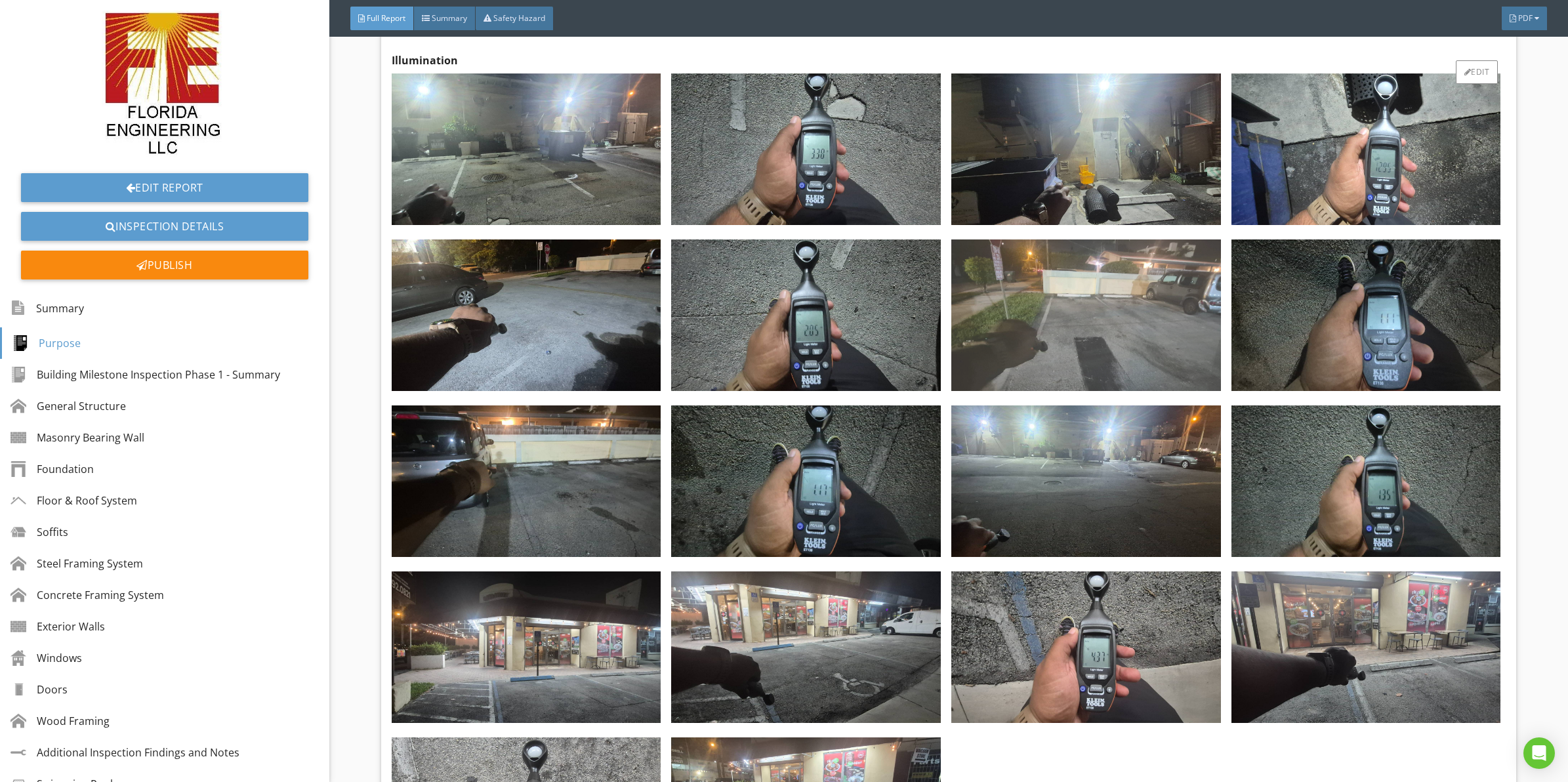
scroll to position [19065, 0]
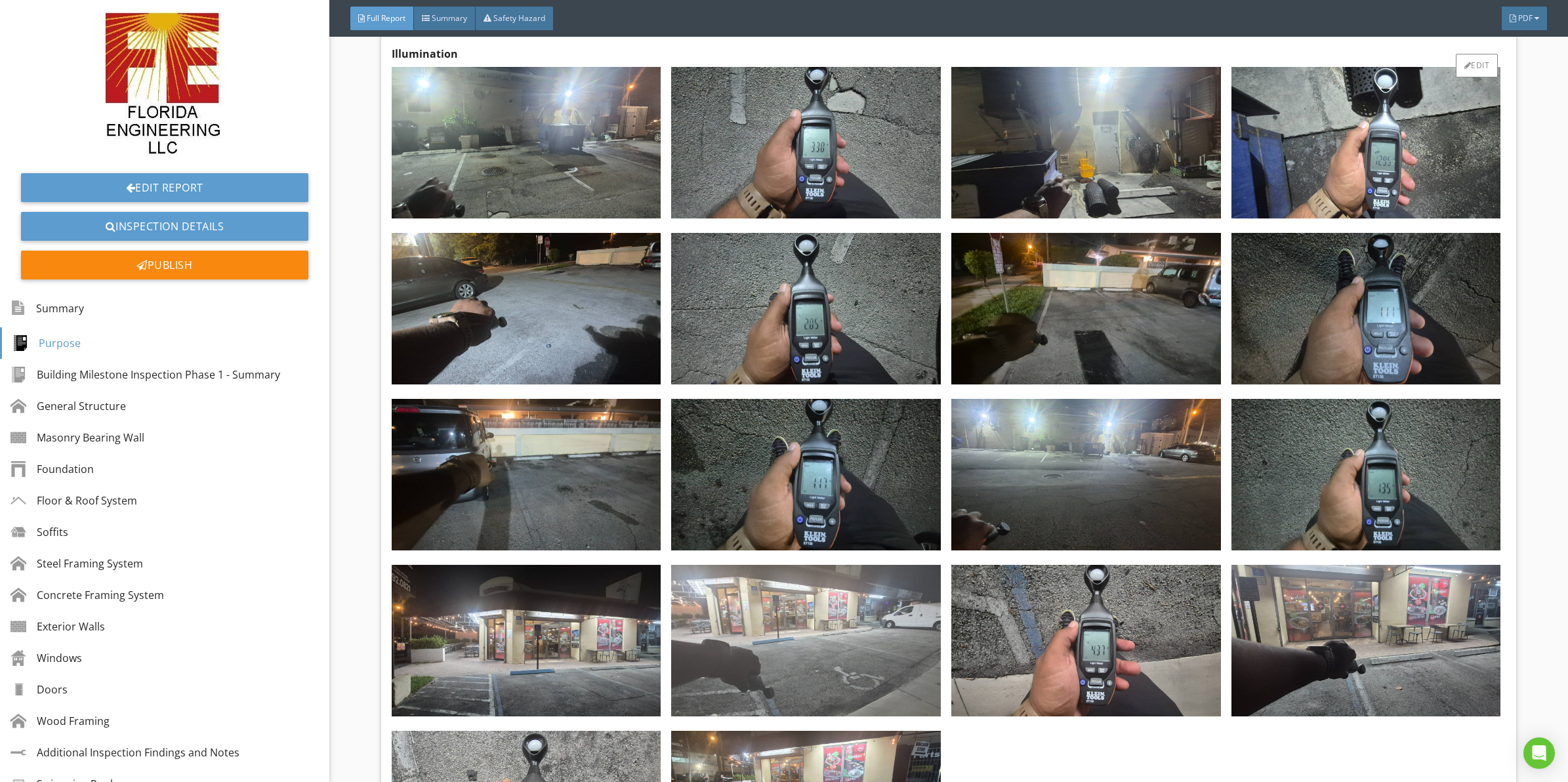
click at [806, 564] on img at bounding box center [806, 640] width 270 height 151
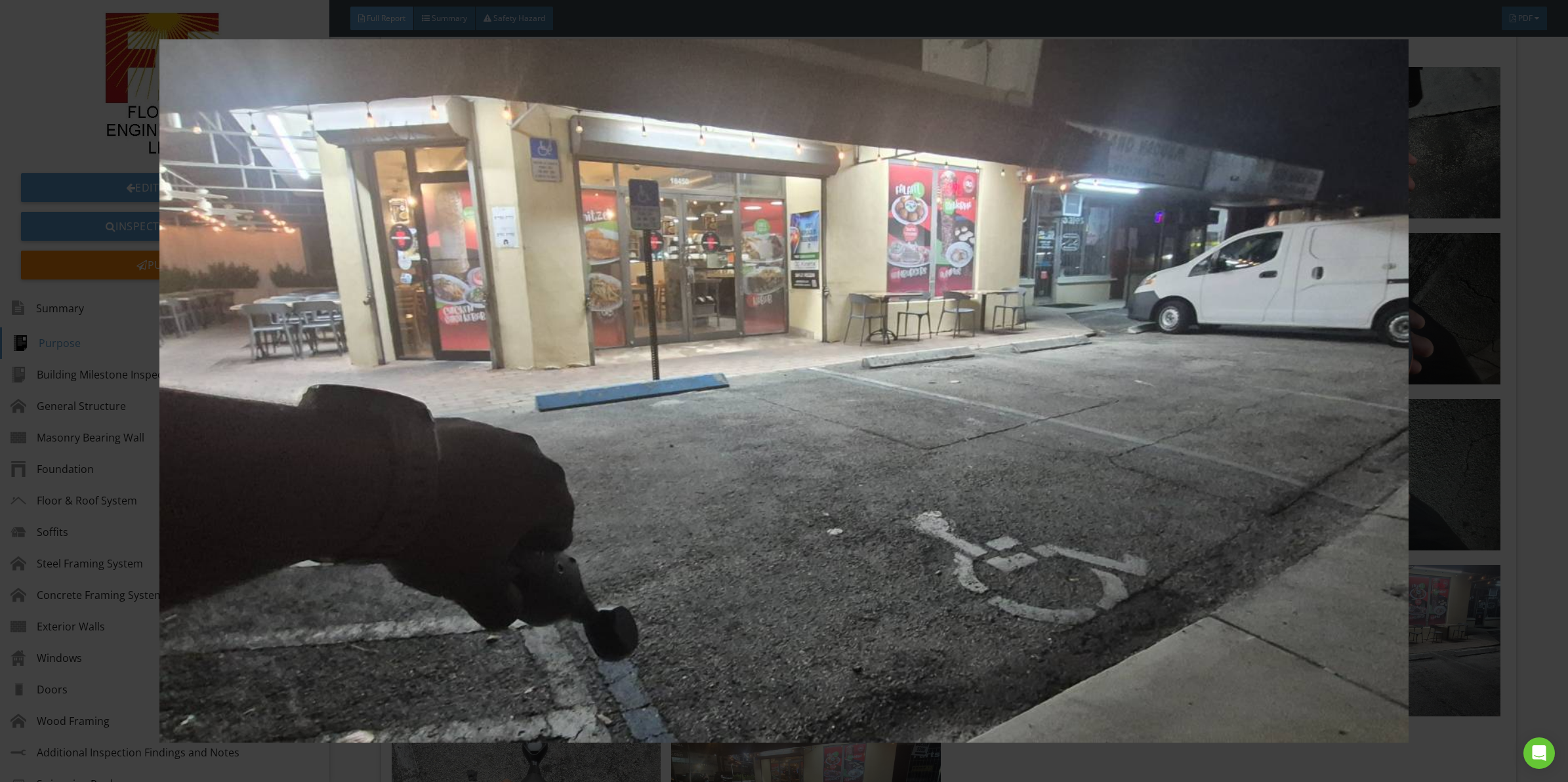
click at [939, 381] on img at bounding box center [784, 391] width 1450 height 703
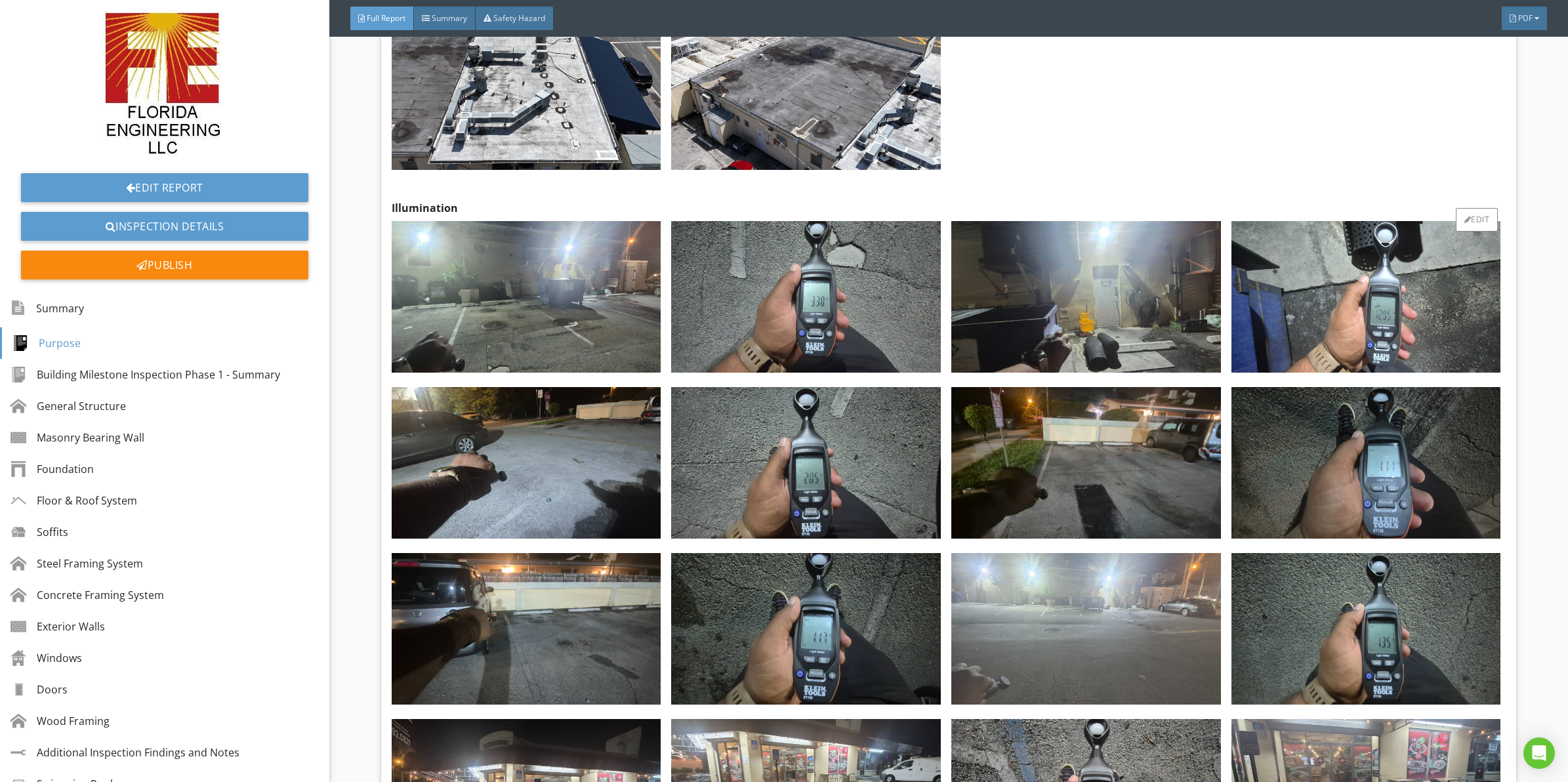
drag, startPoint x: 952, startPoint y: 368, endPoint x: 947, endPoint y: 324, distance: 44.3
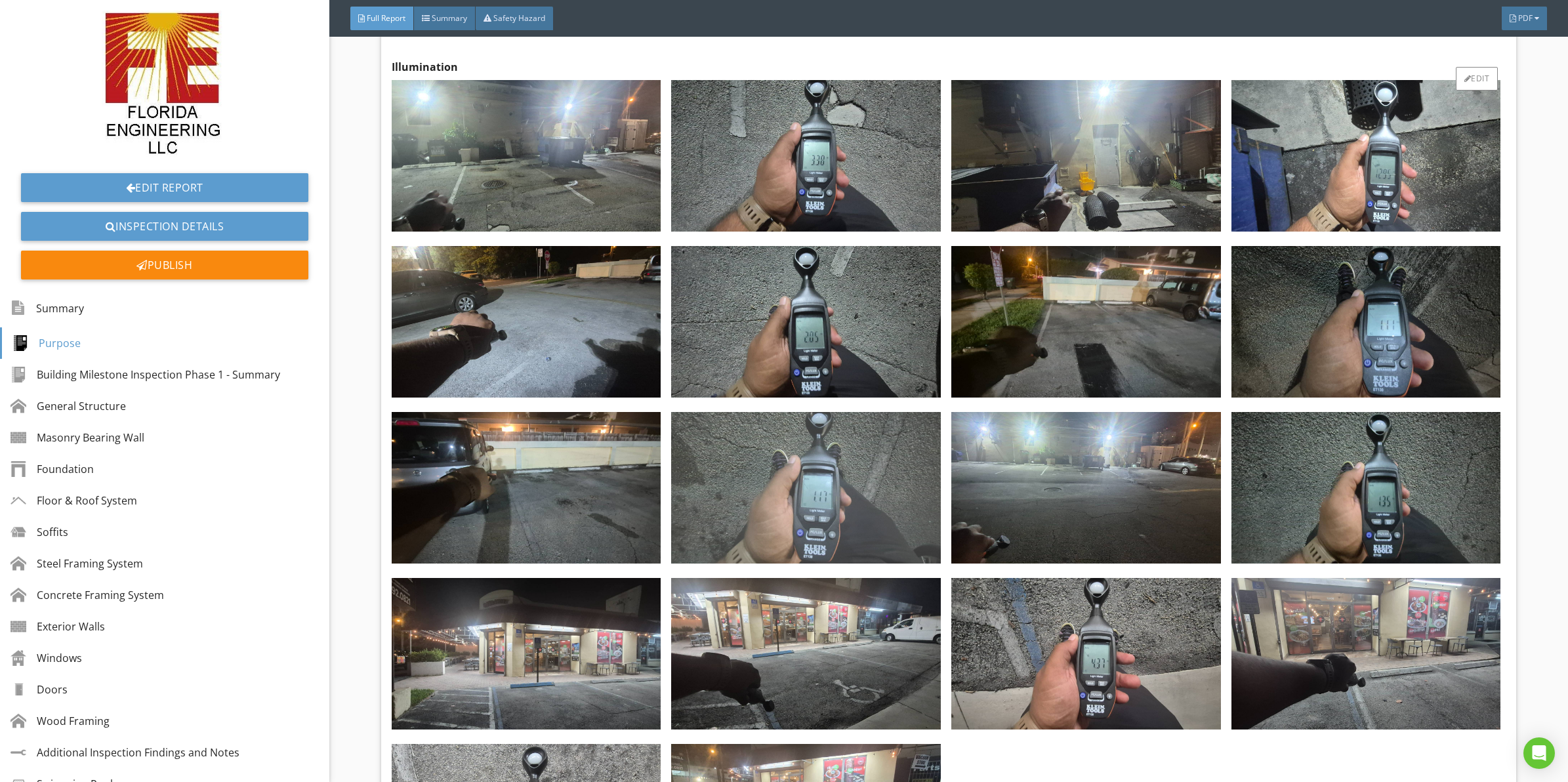
scroll to position [19124, 0]
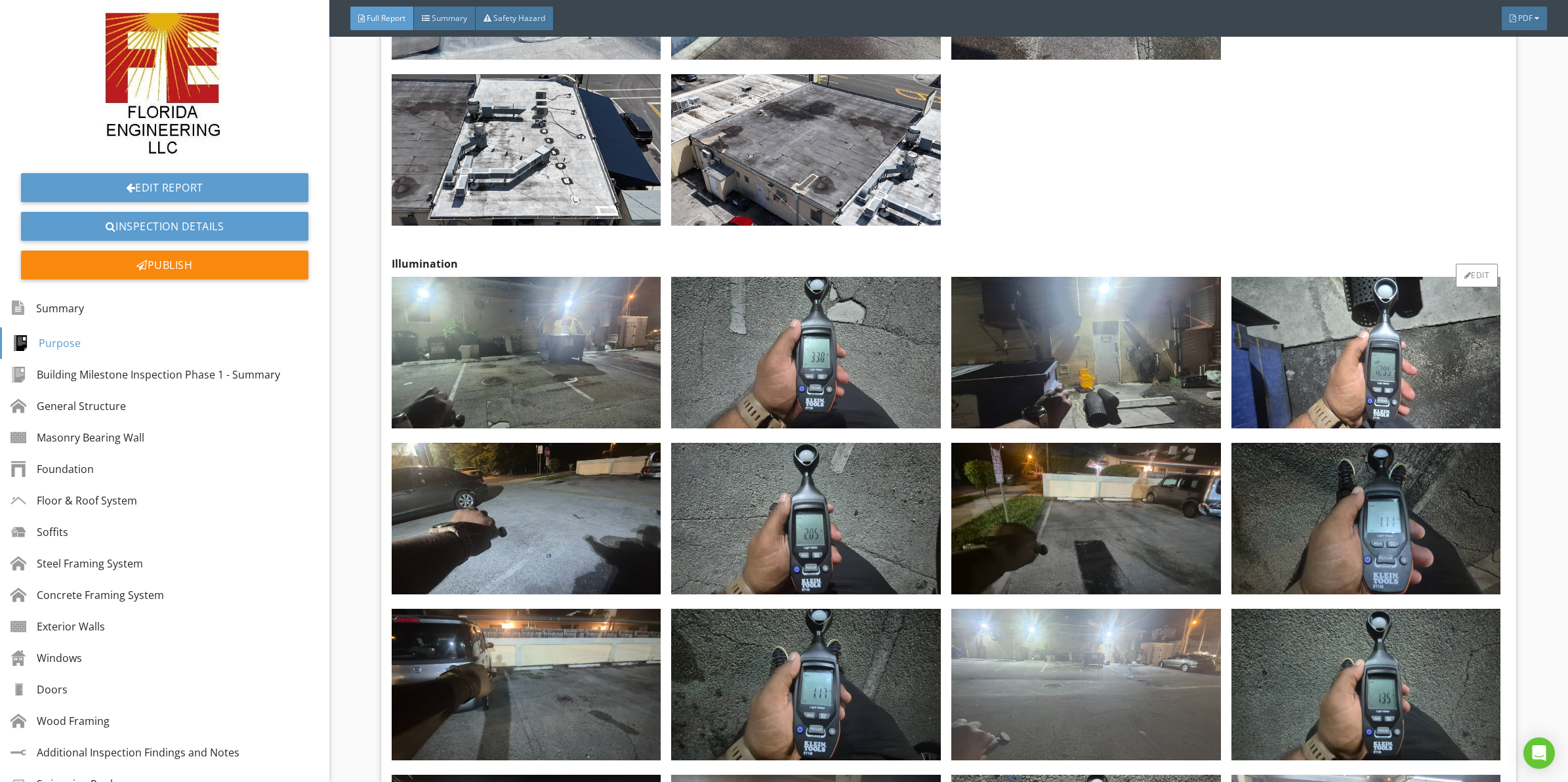
drag, startPoint x: 972, startPoint y: 282, endPoint x: 976, endPoint y: 245, distance: 37.2
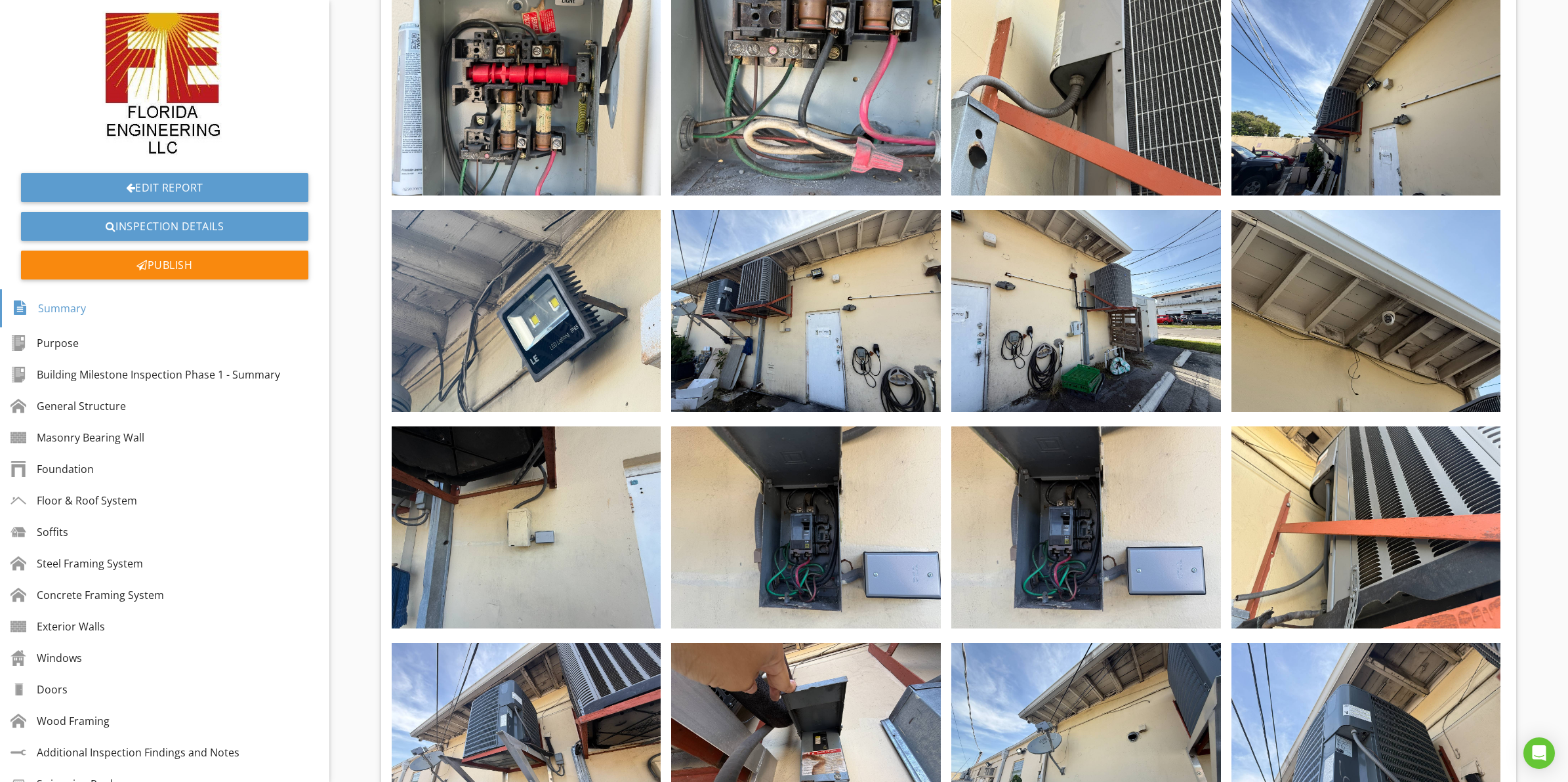
scroll to position [0, 0]
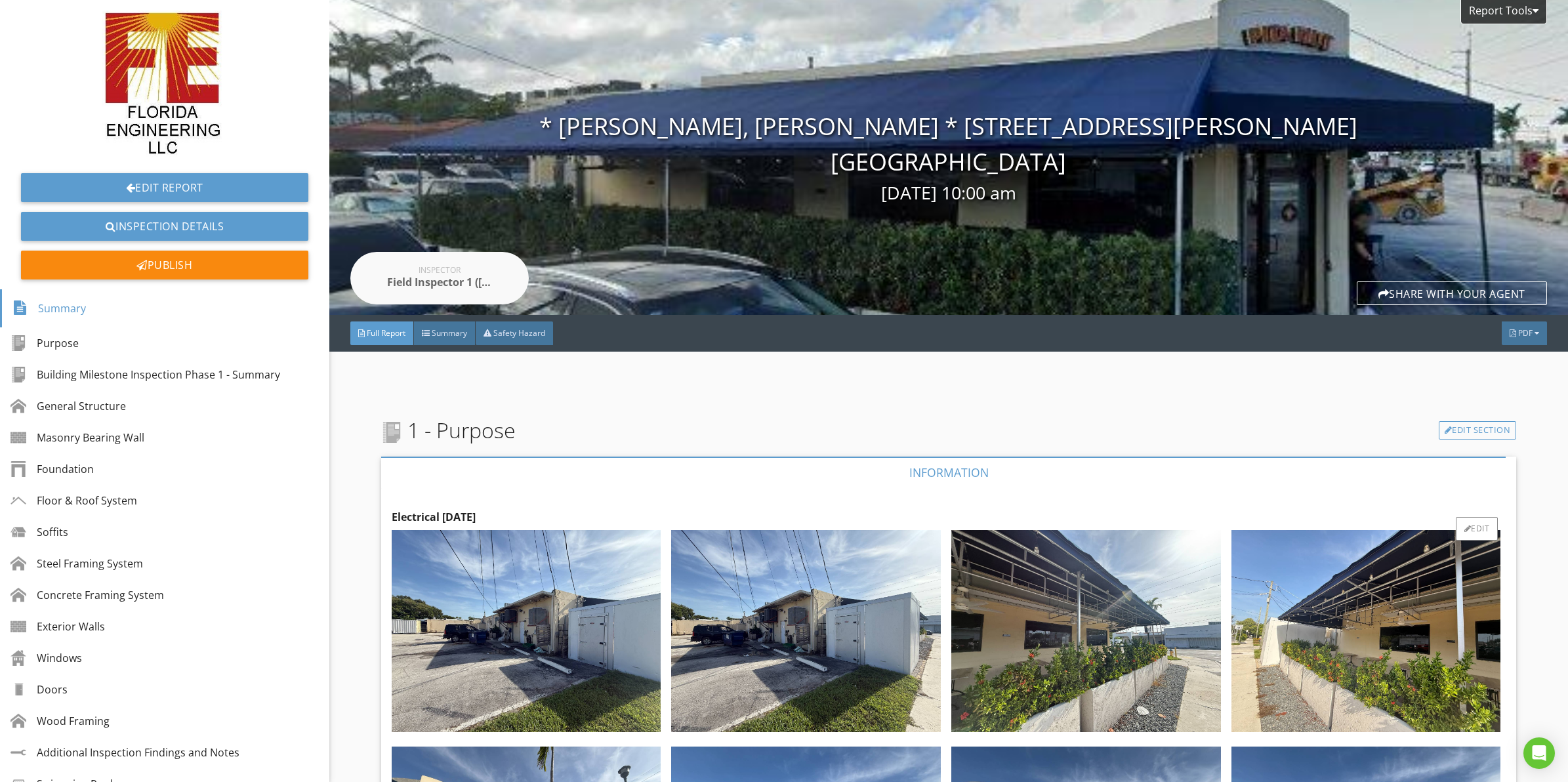
drag, startPoint x: 975, startPoint y: 381, endPoint x: 962, endPoint y: 198, distance: 183.5
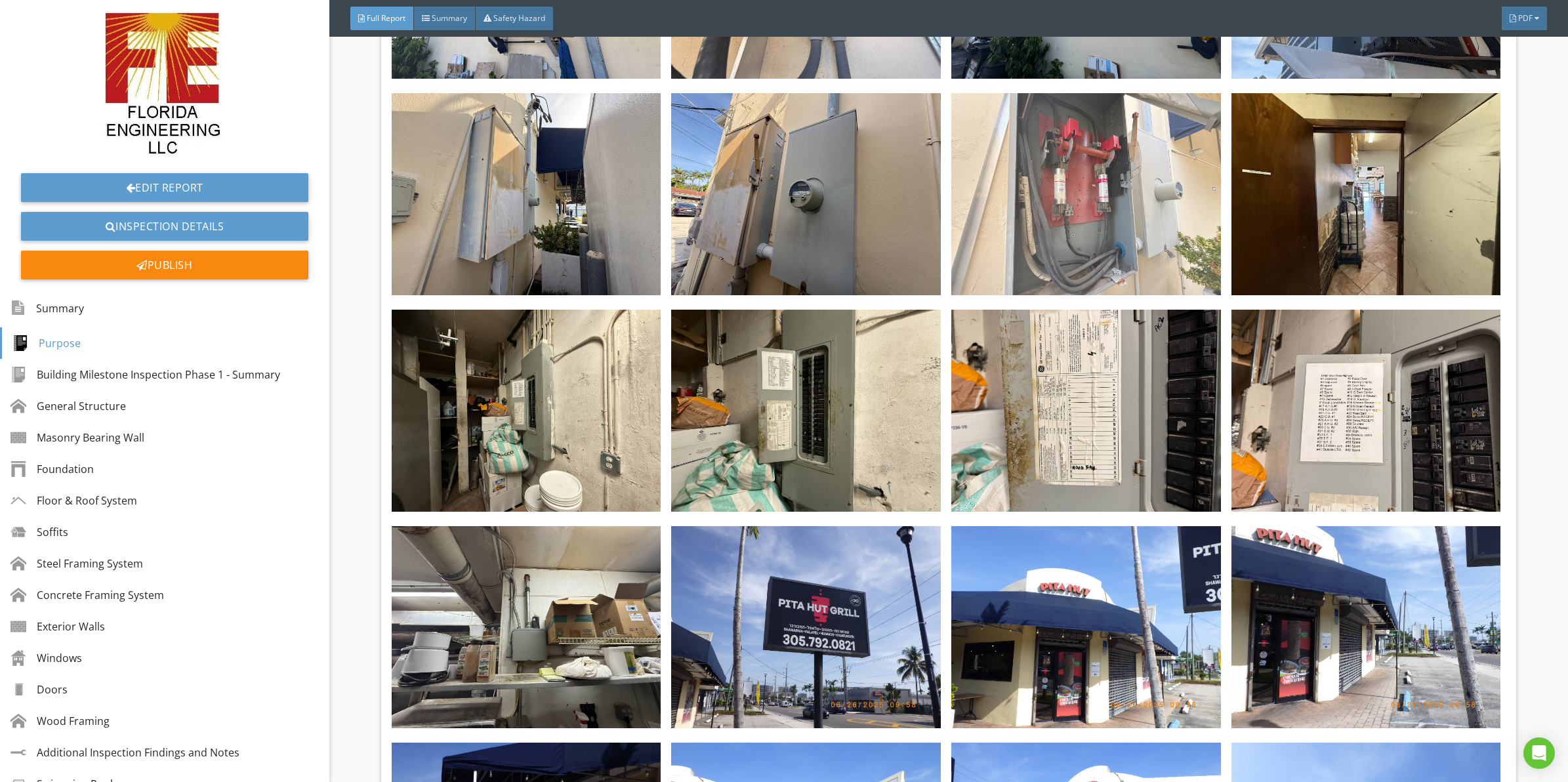
scroll to position [2296, 0]
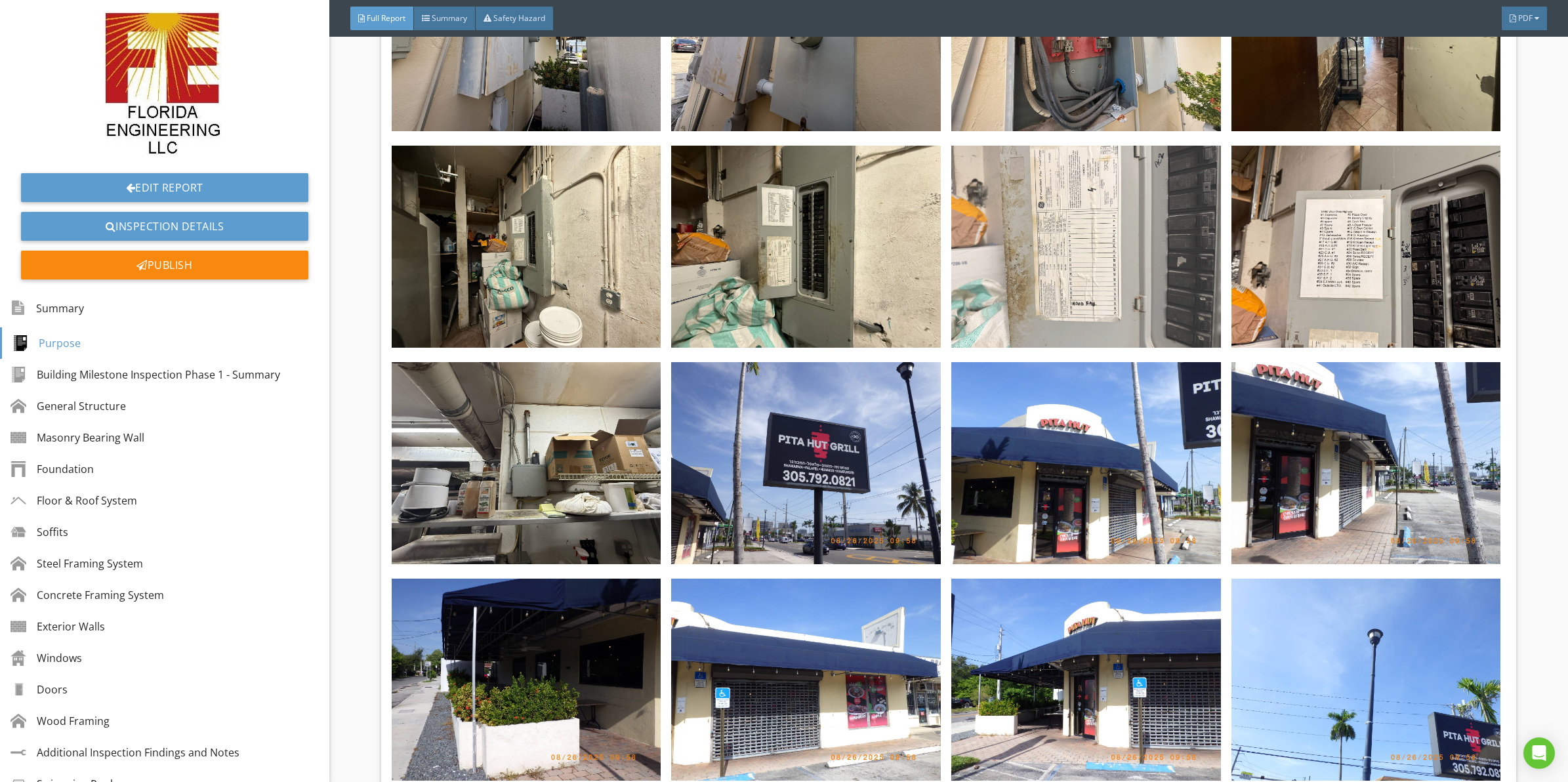
click at [1044, 251] on img at bounding box center [1086, 247] width 270 height 202
